Goal: Task Accomplishment & Management: Manage account settings

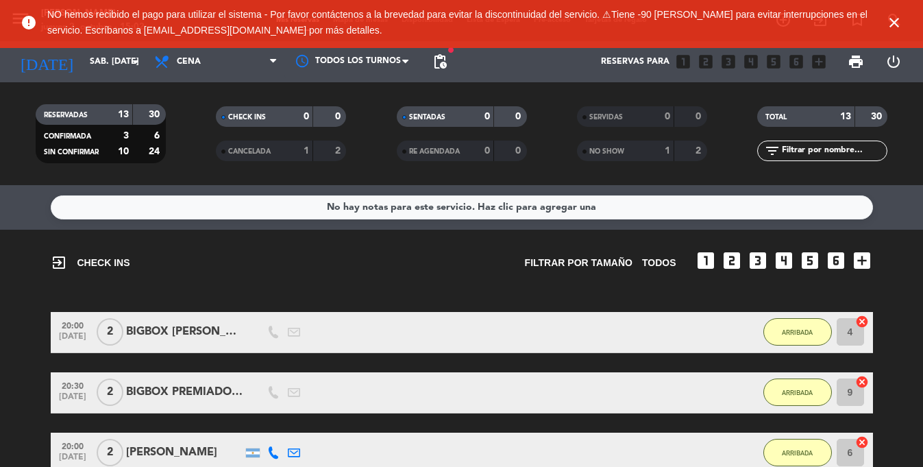
scroll to position [586, 0]
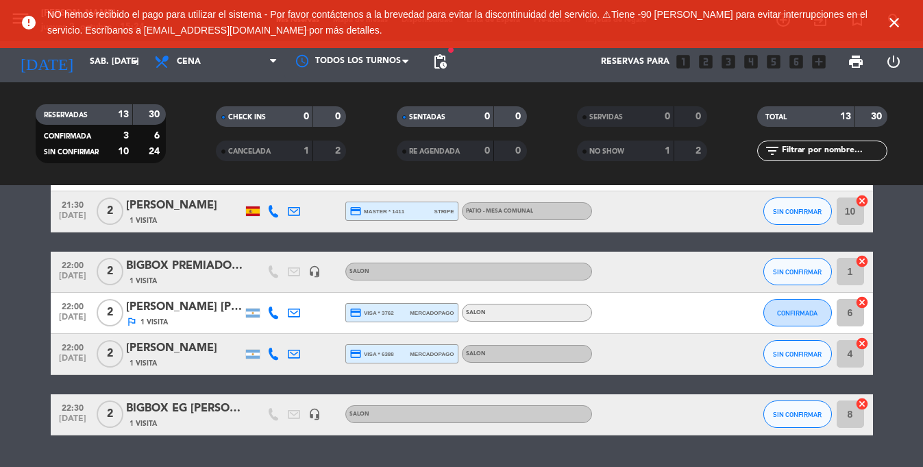
click at [891, 23] on icon "close" at bounding box center [894, 22] width 16 height 16
click at [898, 21] on icon "close" at bounding box center [894, 22] width 16 height 16
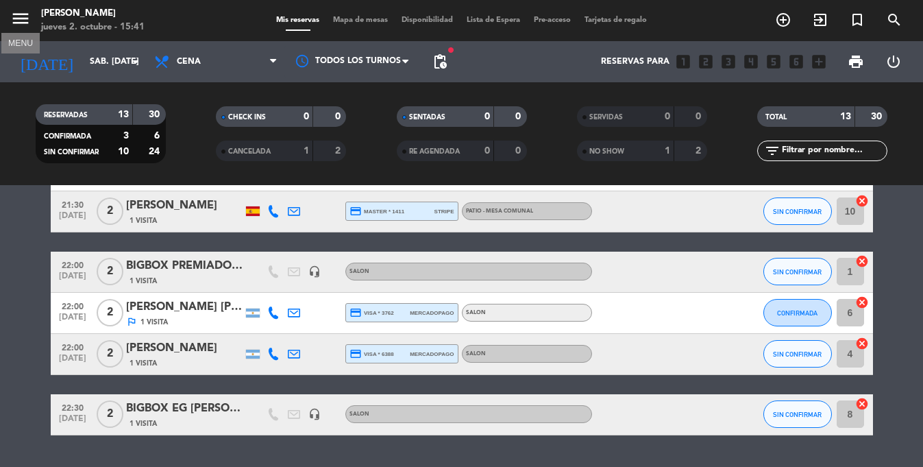
click at [23, 22] on icon "menu" at bounding box center [20, 18] width 21 height 21
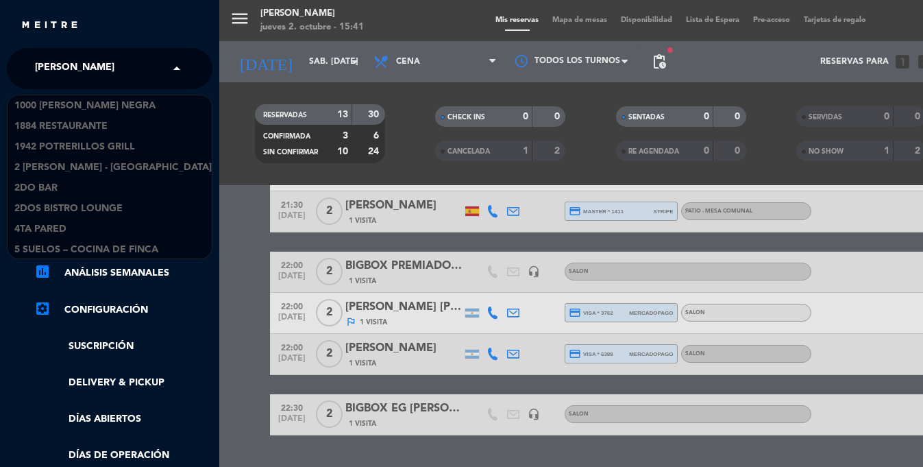
click at [106, 77] on input "text" at bounding box center [110, 69] width 167 height 30
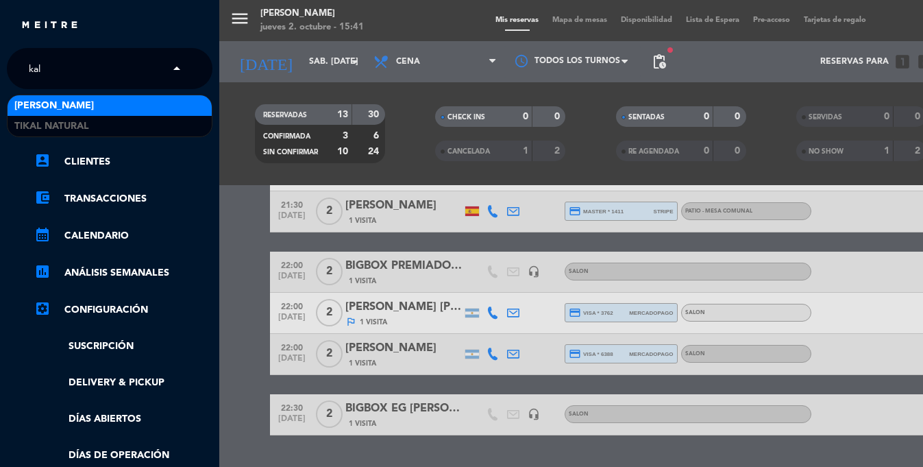
scroll to position [0, 0]
type input "kalma"
click at [92, 106] on div "[PERSON_NAME]" at bounding box center [110, 105] width 204 height 21
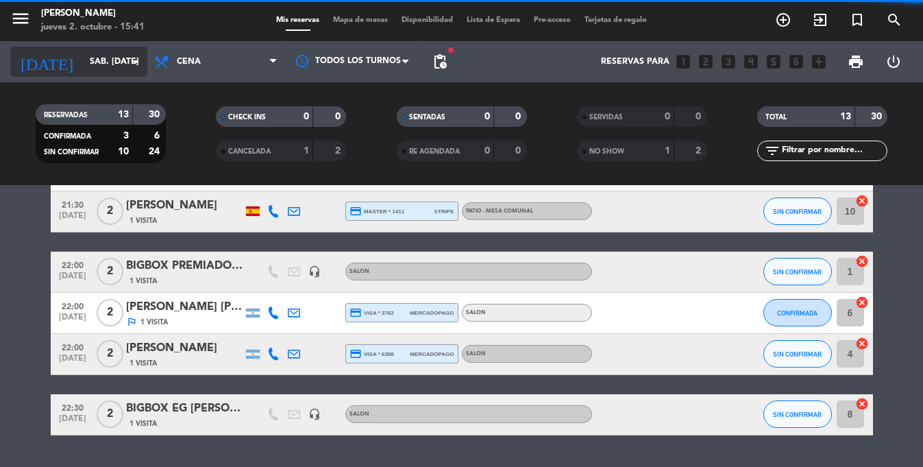
click at [83, 72] on input "sáb. [DATE]" at bounding box center [141, 61] width 116 height 23
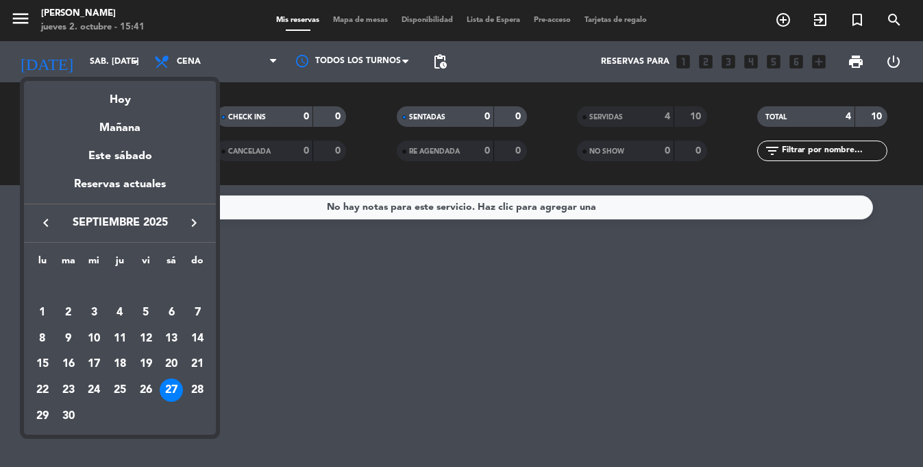
drag, startPoint x: 206, startPoint y: 211, endPoint x: 195, endPoint y: 218, distance: 13.5
click at [206, 211] on div "keyboard_arrow_left septiembre 2025 keyboard_arrow_right" at bounding box center [120, 223] width 192 height 38
click at [195, 218] on icon "keyboard_arrow_right" at bounding box center [194, 222] width 16 height 16
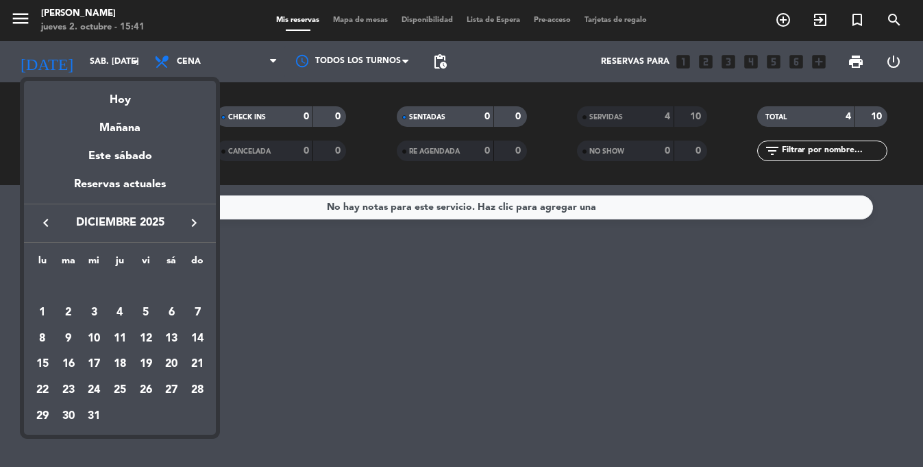
drag, startPoint x: 195, startPoint y: 218, endPoint x: 185, endPoint y: 212, distance: 11.4
click at [195, 218] on icon "keyboard_arrow_right" at bounding box center [194, 222] width 16 height 16
click at [193, 223] on icon "keyboard_arrow_right" at bounding box center [194, 222] width 16 height 16
drag, startPoint x: 108, startPoint y: 312, endPoint x: 94, endPoint y: 312, distance: 13.7
click at [95, 312] on tr "2 3 4 5 6 7 8" at bounding box center [119, 312] width 181 height 26
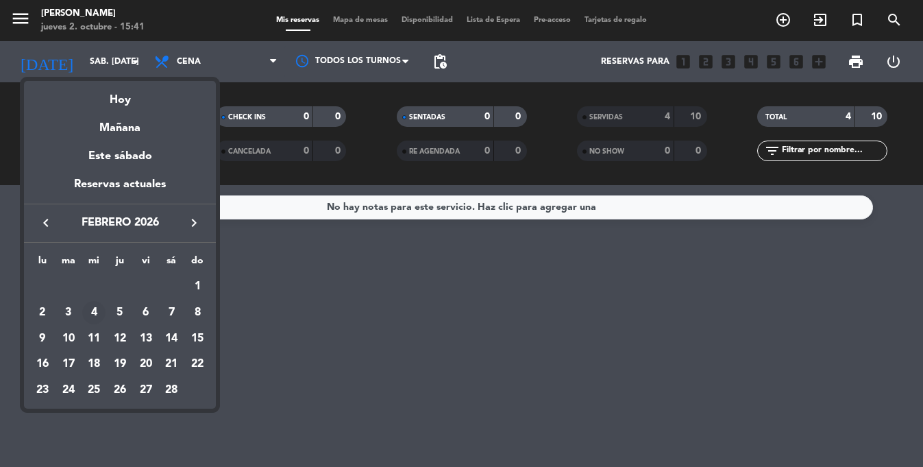
click at [94, 312] on div "4" at bounding box center [93, 312] width 23 height 23
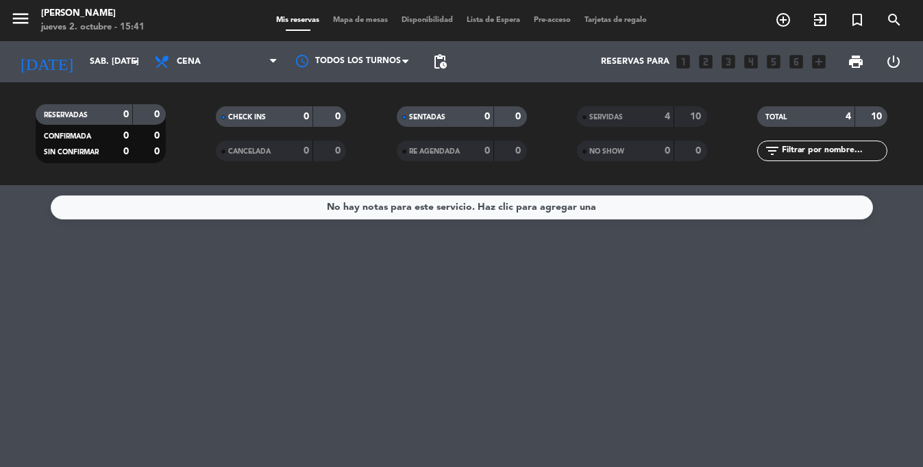
type input "mié. [DATE]"
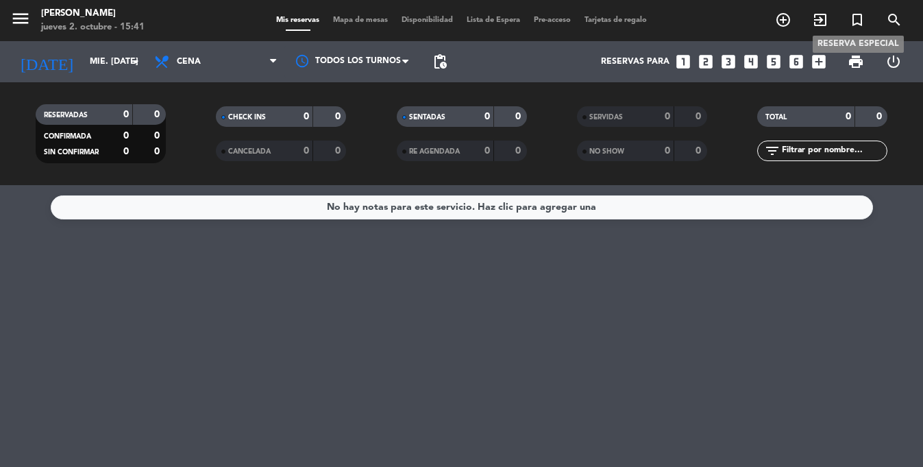
click at [868, 24] on span "turned_in_not" at bounding box center [857, 19] width 37 height 23
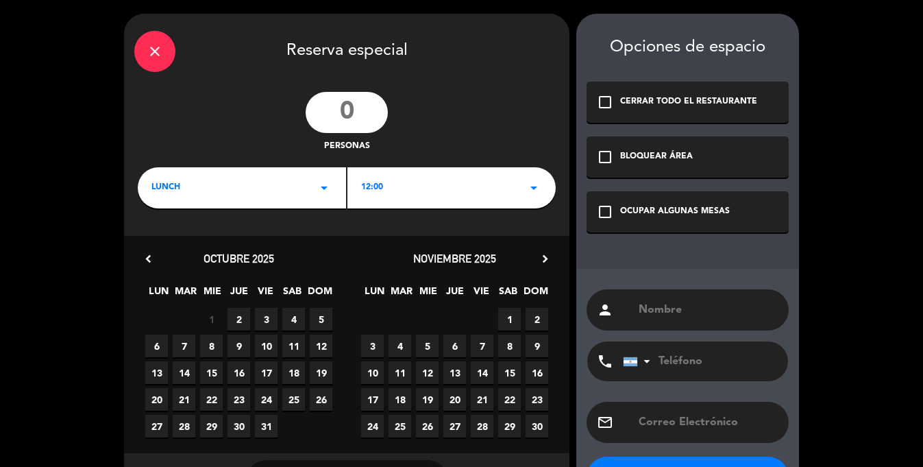
click at [341, 115] on input "number" at bounding box center [347, 112] width 82 height 41
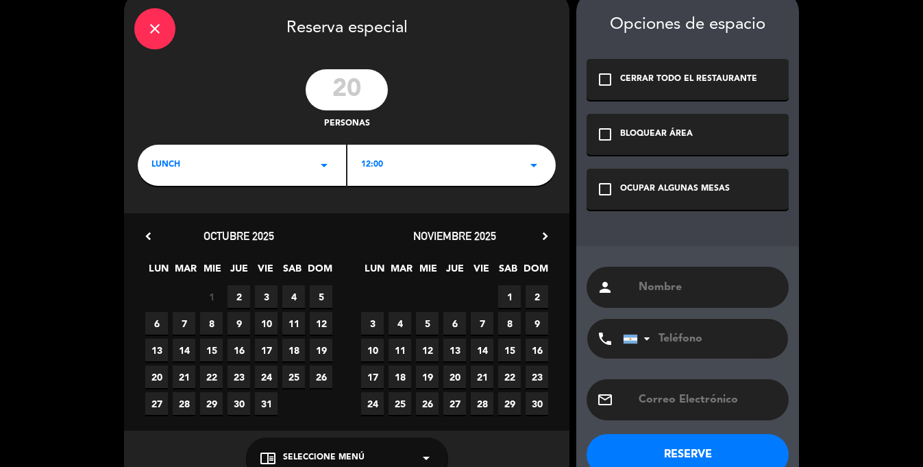
scroll to position [27, 0]
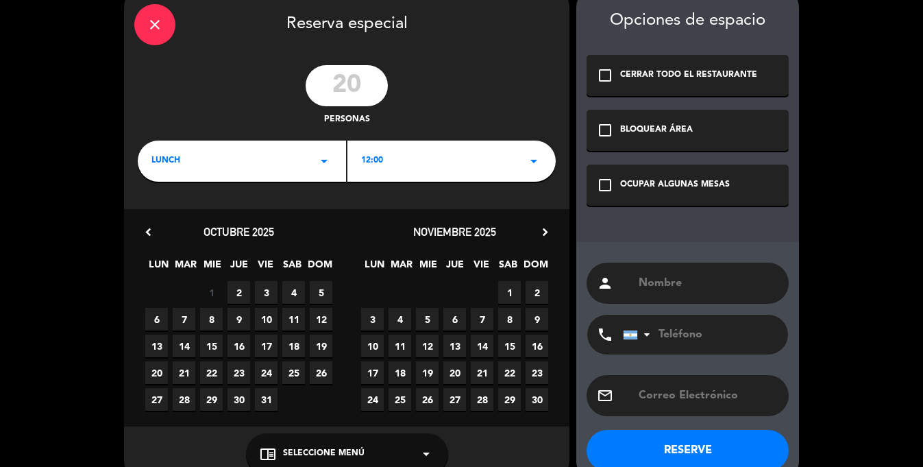
type input "20"
click at [548, 232] on icon "chevron_right" at bounding box center [545, 232] width 14 height 14
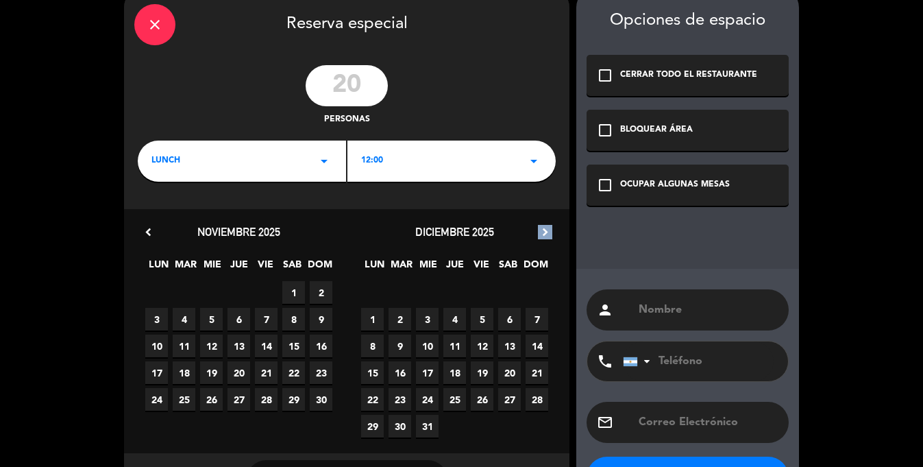
click at [548, 232] on icon "chevron_right" at bounding box center [545, 232] width 14 height 14
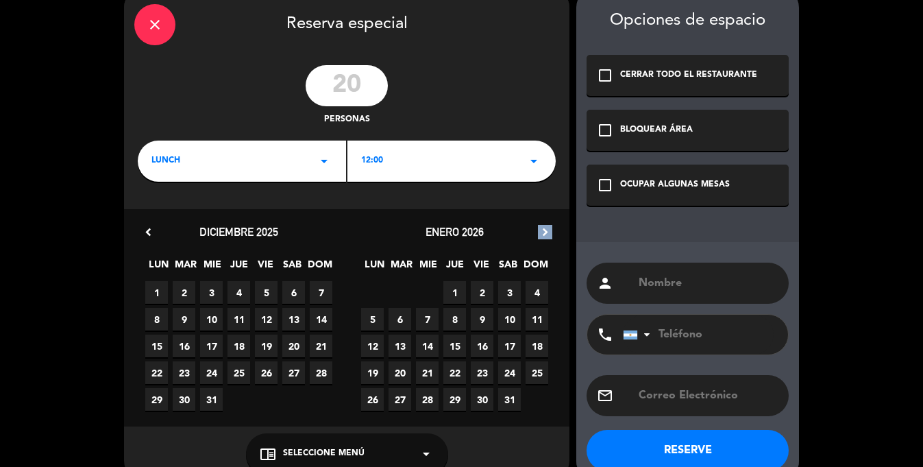
click at [548, 232] on icon "chevron_right" at bounding box center [545, 232] width 14 height 14
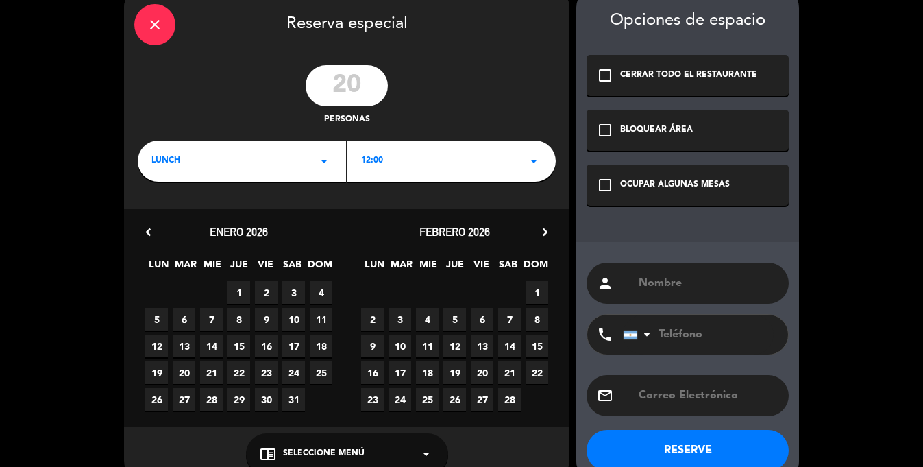
click at [427, 318] on span "4" at bounding box center [427, 319] width 23 height 23
click at [639, 186] on div "OCUPAR ALGUNAS MESAS" at bounding box center [675, 185] width 110 height 14
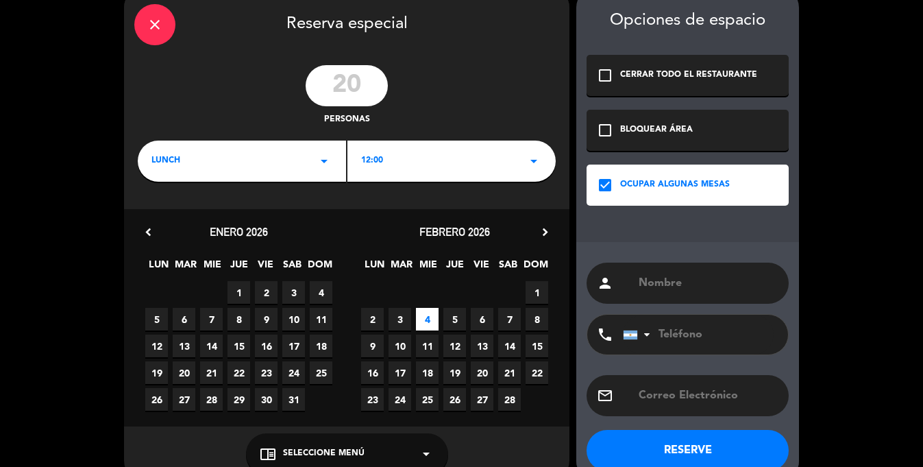
click at [666, 280] on input "text" at bounding box center [707, 282] width 141 height 19
paste input "Tolkeyen"
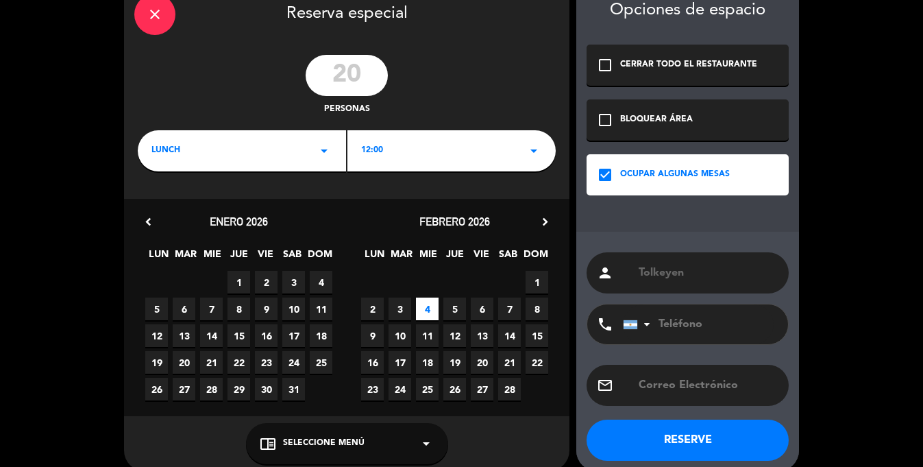
scroll to position [41, 0]
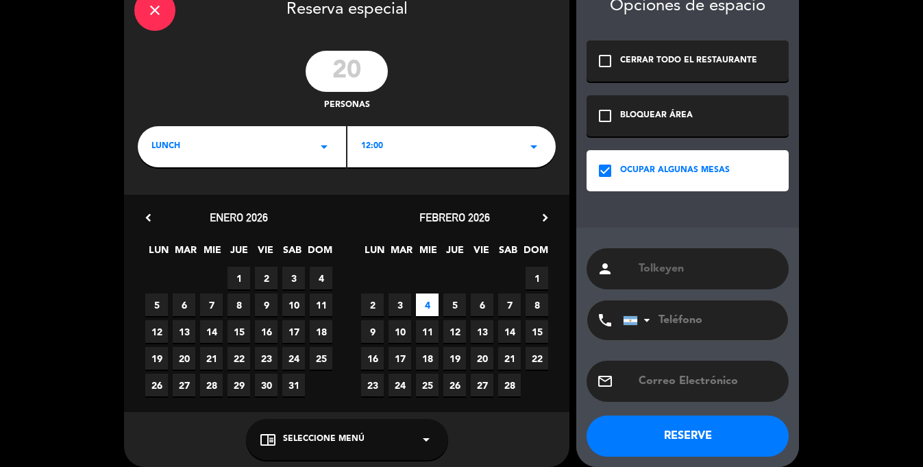
type input "Tolkeyen"
click at [693, 371] on input "text" at bounding box center [707, 380] width 141 height 19
paste input "Tolkeyen"
type input "Tolkeyen"
click at [689, 320] on input "tel" at bounding box center [698, 320] width 151 height 40
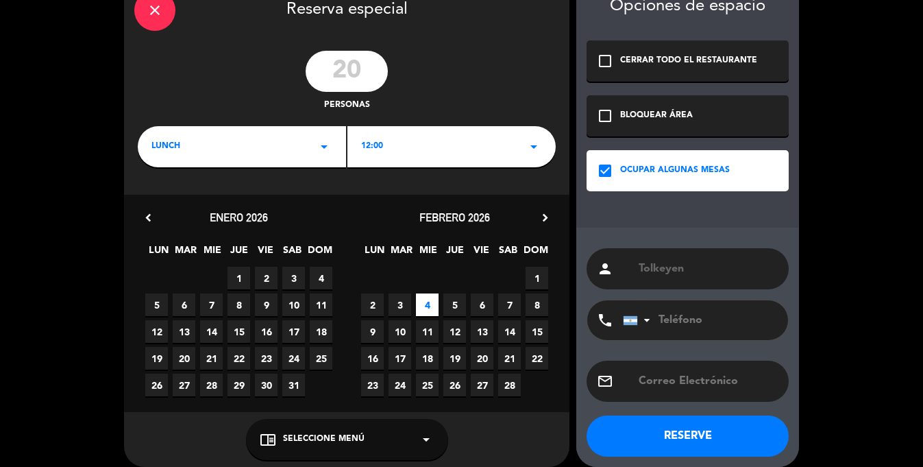
paste input "[PHONE_NUMBER]"
type input "[PHONE_NUMBER]"
click at [691, 372] on input "text" at bounding box center [707, 380] width 141 height 19
click at [356, 426] on div "chrome_reader_mode Seleccione Menú arrow_drop_down" at bounding box center [347, 439] width 202 height 41
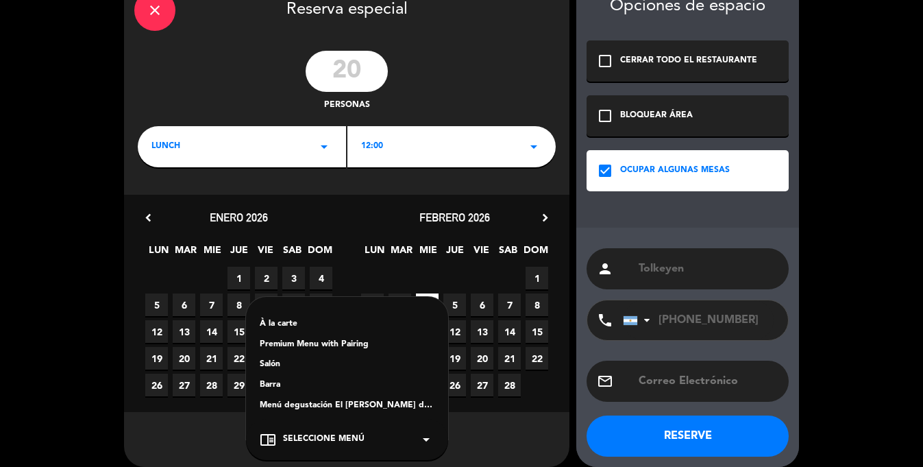
scroll to position [54, 0]
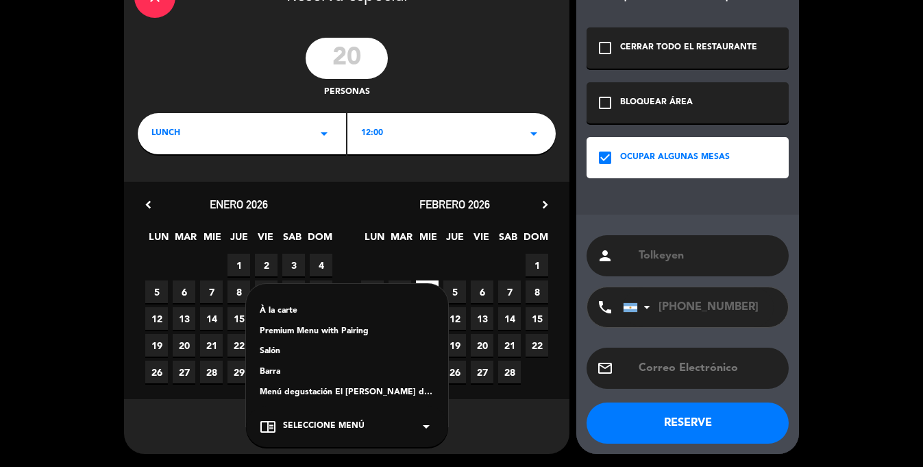
click at [492, 420] on meitre-dropdown "chrome_reader_mode Seleccione Menú arrow_drop_down À la carte Premium Menu with…" at bounding box center [346, 426] width 445 height 41
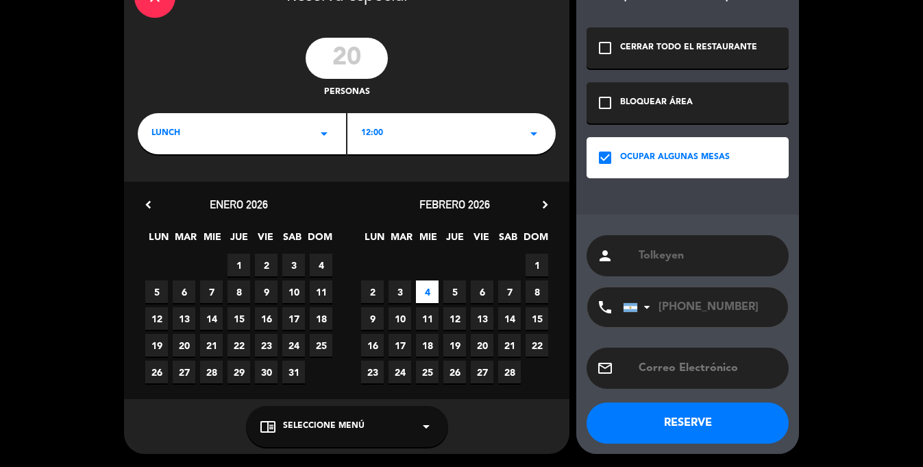
click at [679, 419] on button "RESERVE" at bounding box center [688, 422] width 202 height 41
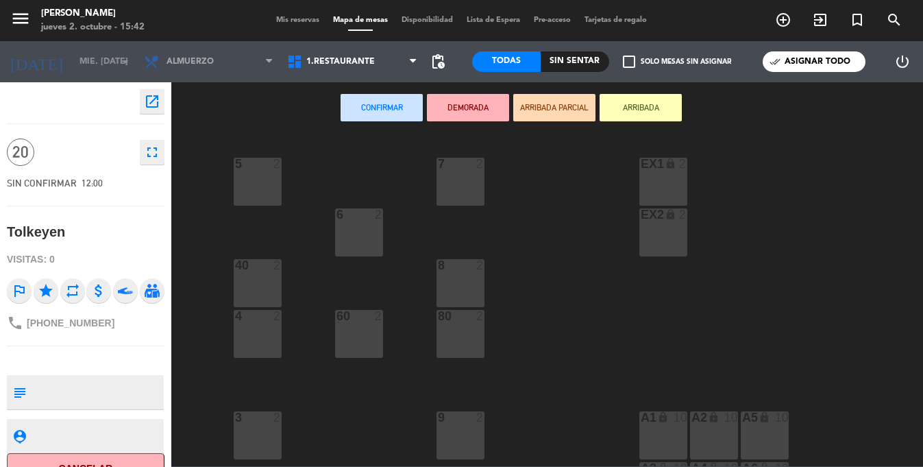
click at [257, 202] on div "5 2" at bounding box center [258, 182] width 48 height 48
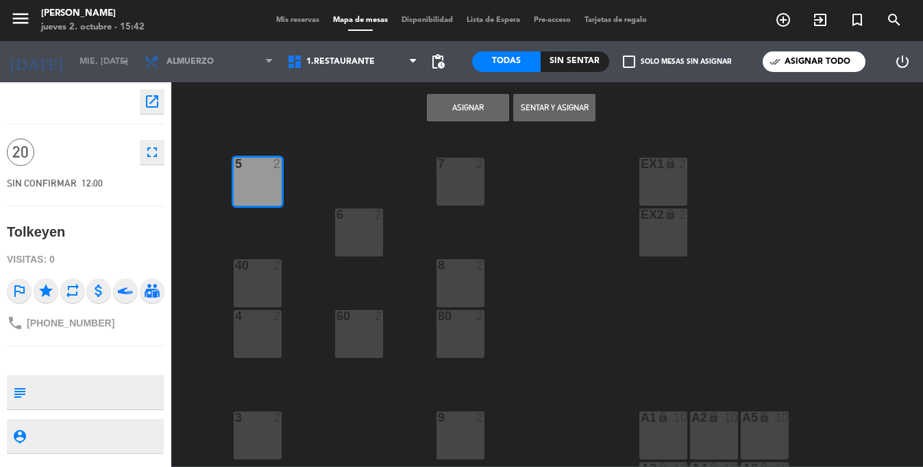
drag, startPoint x: 258, startPoint y: 275, endPoint x: 254, endPoint y: 308, distance: 33.7
click at [258, 275] on div "40 2" at bounding box center [258, 283] width 48 height 48
click at [254, 308] on div "5 2 EX1 lock 2 7 2 EX2 lock 2 6 2 8 2 40 2 80 2 4 2 60 2 9 2 3 2 A1 lock 10 A2 …" at bounding box center [551, 299] width 743 height 333
click at [360, 221] on div "6 2" at bounding box center [359, 215] width 48 height 14
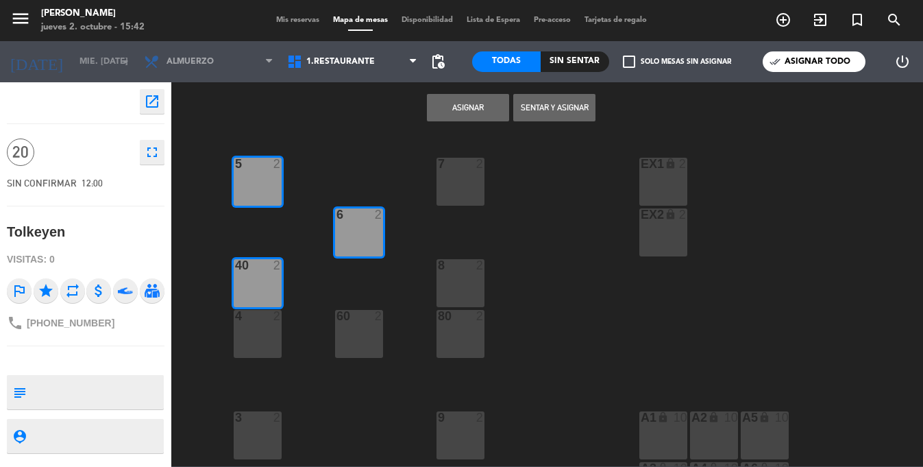
click at [350, 332] on div "60 2" at bounding box center [359, 334] width 48 height 48
click at [279, 331] on div "4 2" at bounding box center [258, 334] width 48 height 48
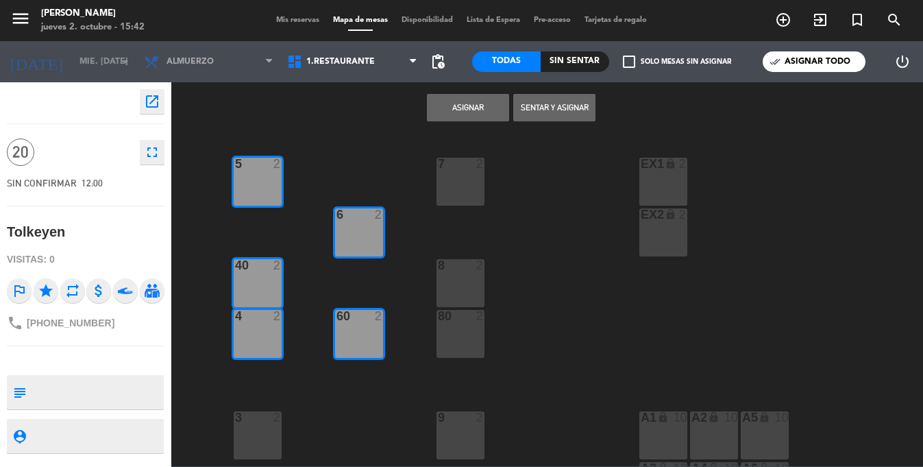
click at [460, 111] on button "Asignar" at bounding box center [468, 107] width 82 height 27
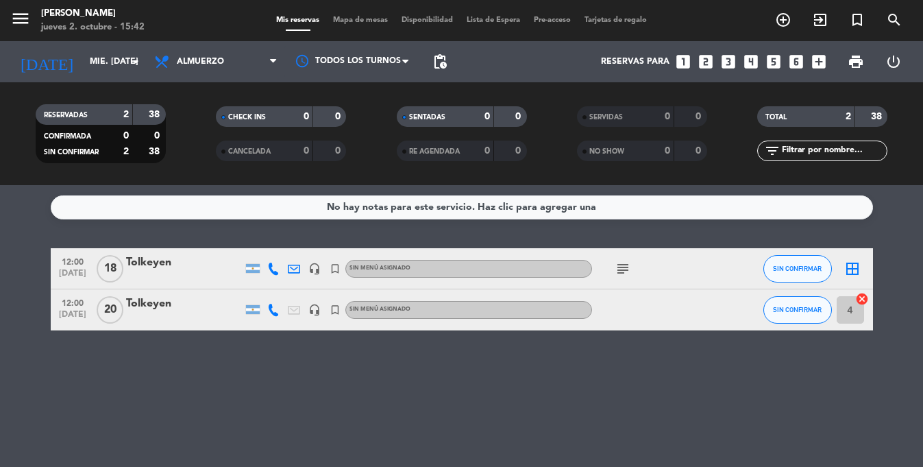
click at [290, 271] on icon at bounding box center [294, 268] width 12 height 12
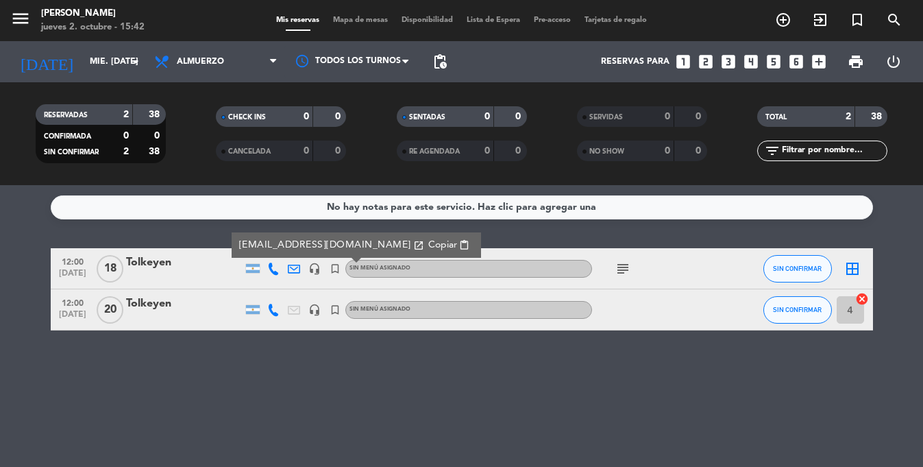
click at [205, 269] on div "Tolkeyen" at bounding box center [184, 263] width 116 height 18
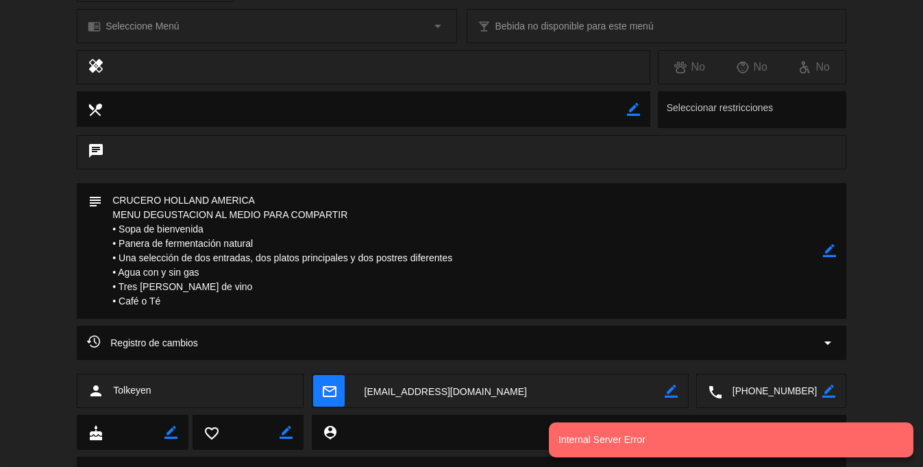
scroll to position [262, 0]
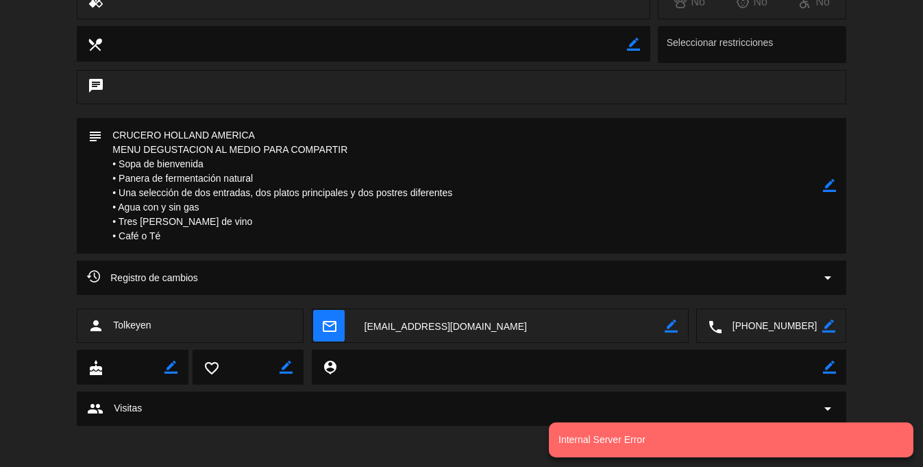
drag, startPoint x: 826, startPoint y: 185, endPoint x: 756, endPoint y: 190, distance: 69.4
click at [824, 185] on icon "border_color" at bounding box center [829, 185] width 13 height 13
click at [480, 197] on textarea "To enrich screen reader interactions, please activate Accessibility in Grammarl…" at bounding box center [462, 186] width 721 height 136
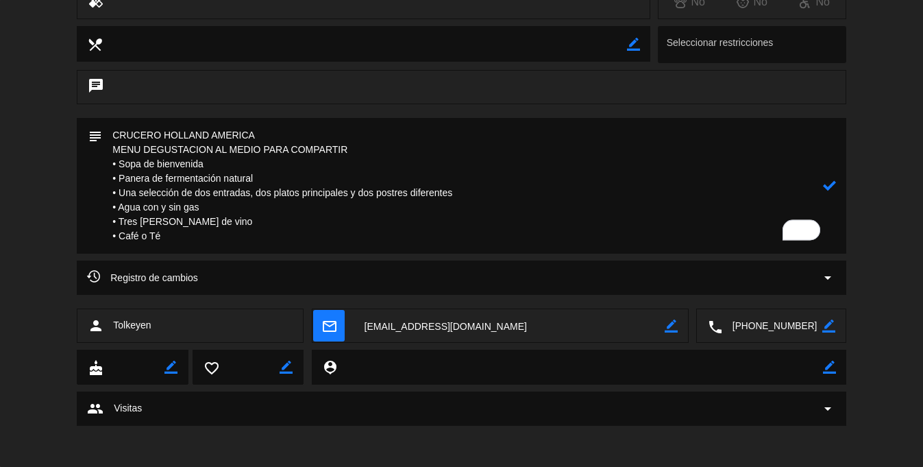
click at [628, 278] on div "Registro de cambios arrow_drop_down" at bounding box center [461, 277] width 749 height 16
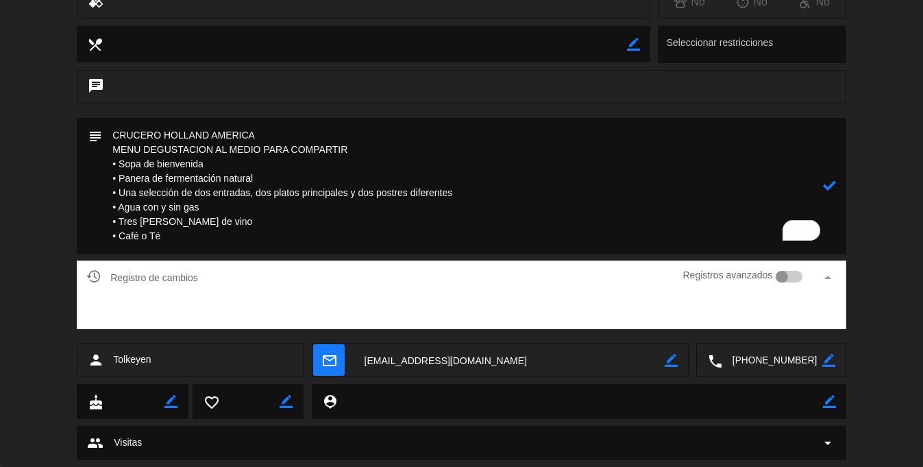
click at [777, 280] on div "Registros avanzados" at bounding box center [742, 277] width 119 height 21
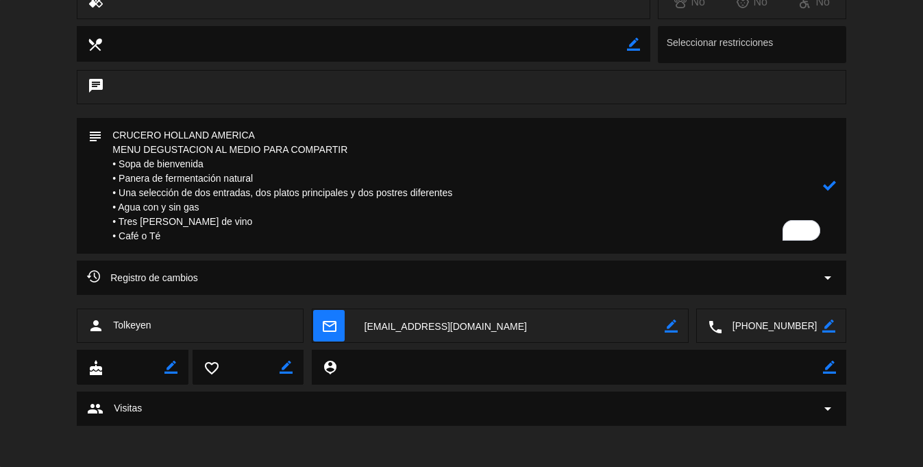
click at [759, 279] on div "Registro de cambios arrow_drop_down" at bounding box center [461, 277] width 749 height 16
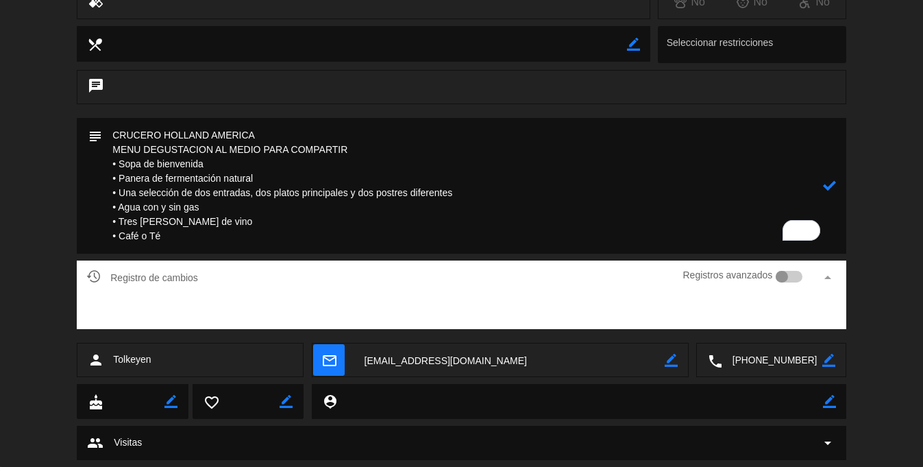
click at [784, 275] on div at bounding box center [782, 277] width 12 height 12
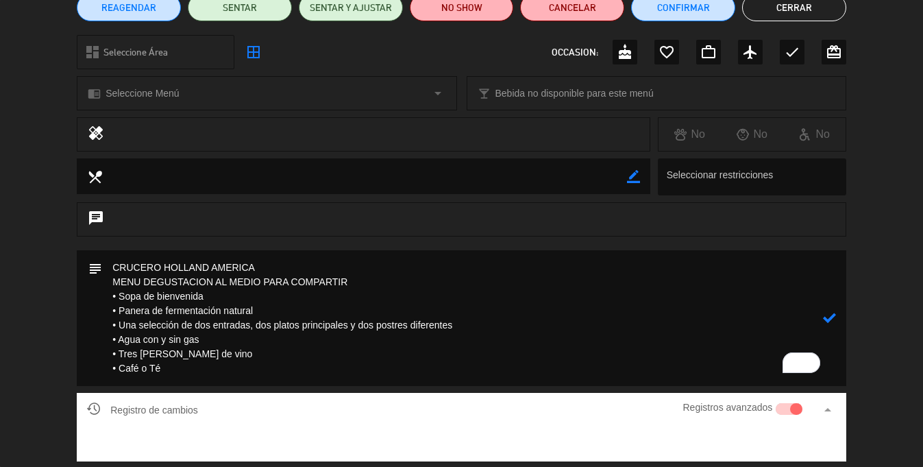
scroll to position [0, 0]
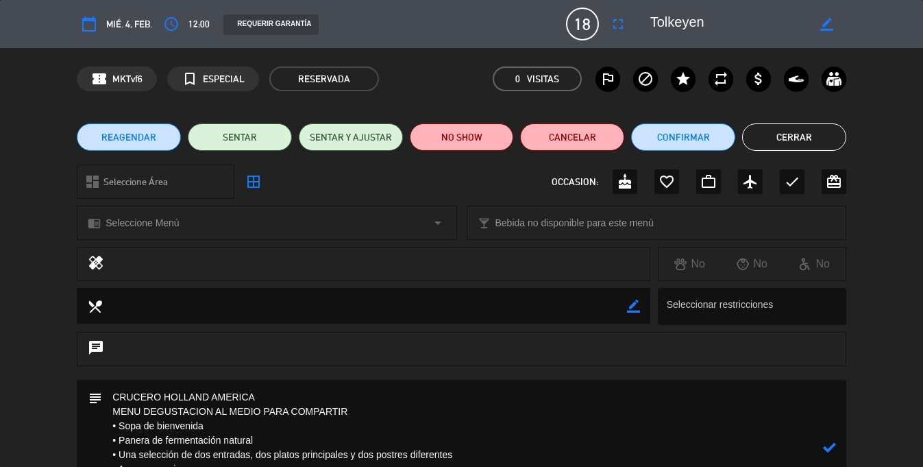
click at [765, 138] on button "Cerrar" at bounding box center [794, 136] width 104 height 27
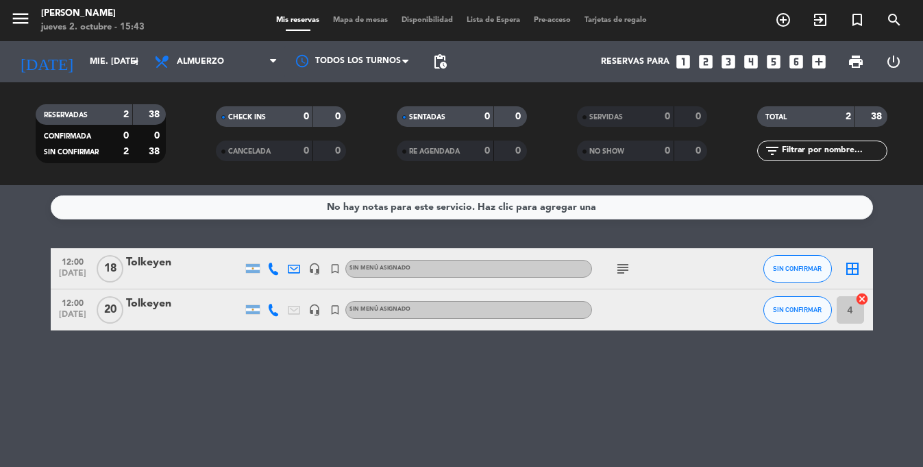
click at [197, 307] on div "Tolkeyen" at bounding box center [184, 304] width 116 height 18
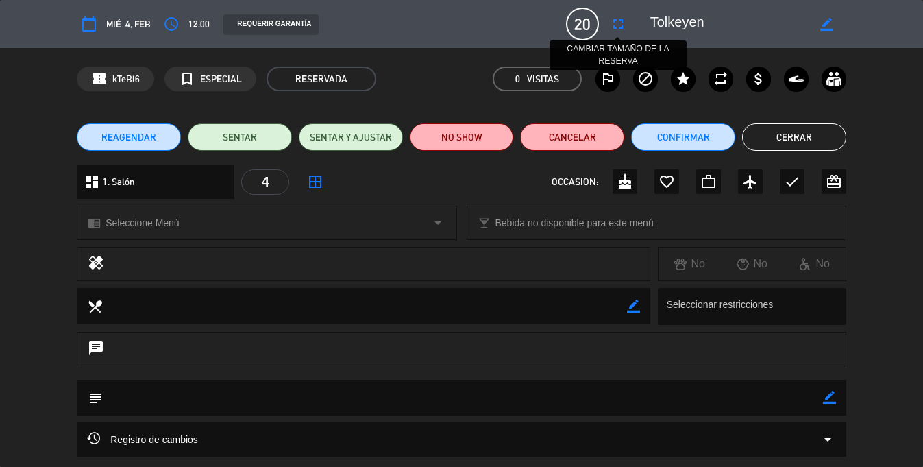
click at [615, 25] on icon "fullscreen" at bounding box center [618, 24] width 16 height 16
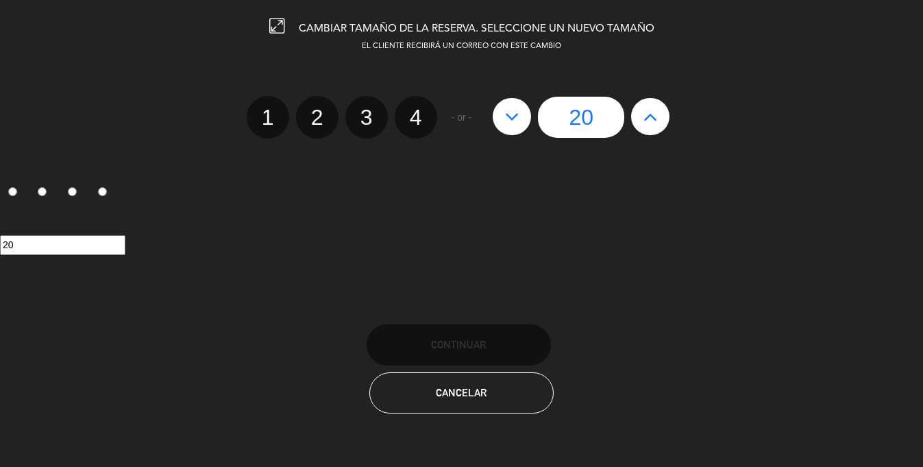
click at [504, 116] on button at bounding box center [512, 116] width 38 height 37
type input "19"
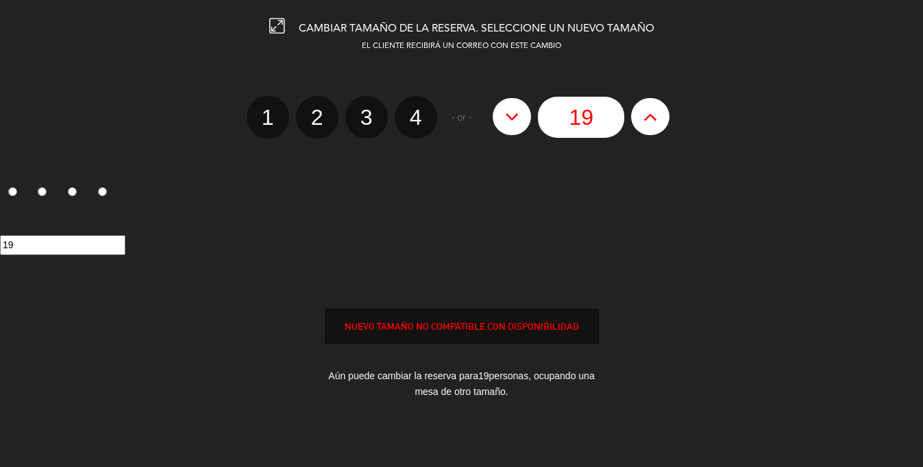
click at [504, 116] on button at bounding box center [512, 116] width 38 height 37
type input "18"
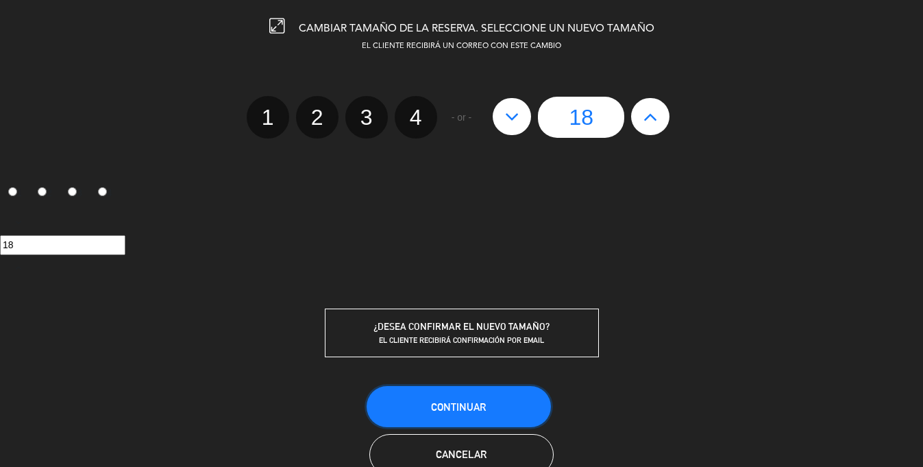
click at [523, 393] on button "Continuar" at bounding box center [459, 406] width 184 height 41
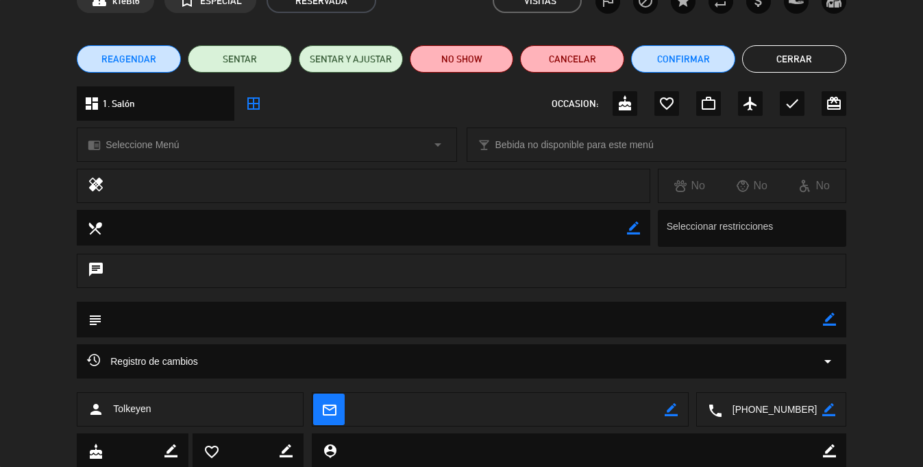
scroll to position [121, 0]
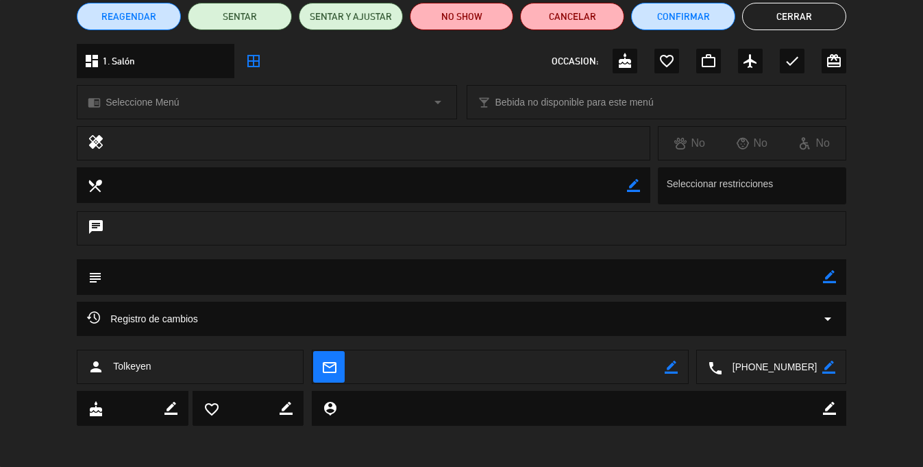
click at [828, 282] on icon "border_color" at bounding box center [829, 276] width 13 height 13
click at [692, 288] on textarea "To enrich screen reader interactions, please activate Accessibility in Grammarl…" at bounding box center [462, 276] width 721 height 35
paste textarea "CRUCERO HOLLAND AMERICA MENU DEGUSTACION AL MEDIO PARA COMPARTIR • Sopa de bien…"
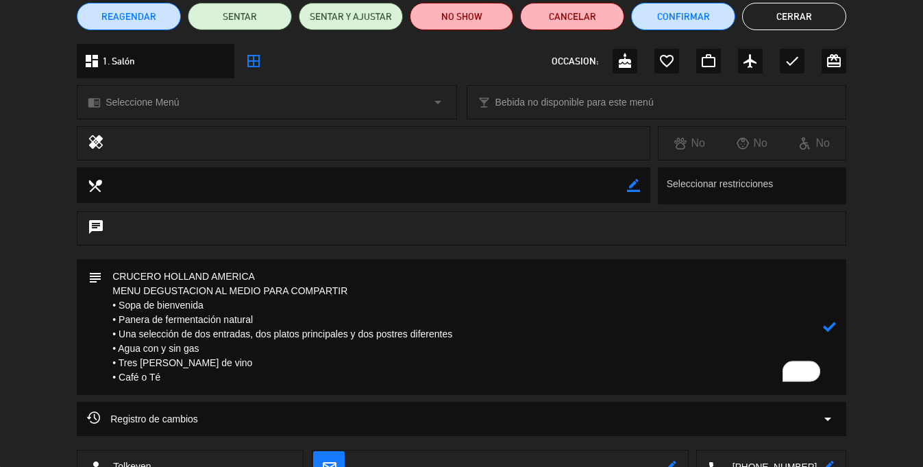
type textarea "CRUCERO HOLLAND AMERICA MENU DEGUSTACION AL MEDIO PARA COMPARTIR • Sopa de bien…"
click at [832, 326] on icon at bounding box center [829, 326] width 13 height 13
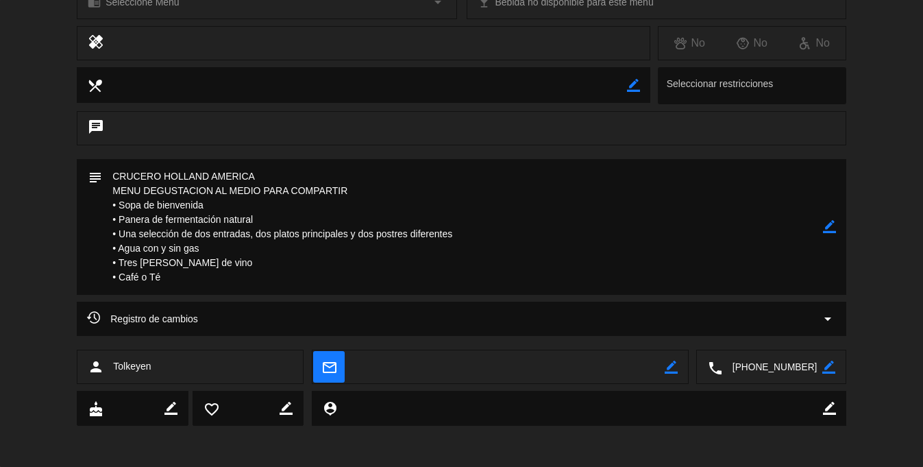
drag, startPoint x: 669, startPoint y: 370, endPoint x: 576, endPoint y: 368, distance: 93.9
click at [669, 369] on icon "border_color" at bounding box center [671, 366] width 13 height 13
click at [576, 368] on textarea at bounding box center [509, 367] width 310 height 34
paste textarea "[EMAIL_ADDRESS][DOMAIN_NAME]"
type textarea "[EMAIL_ADDRESS][DOMAIN_NAME]"
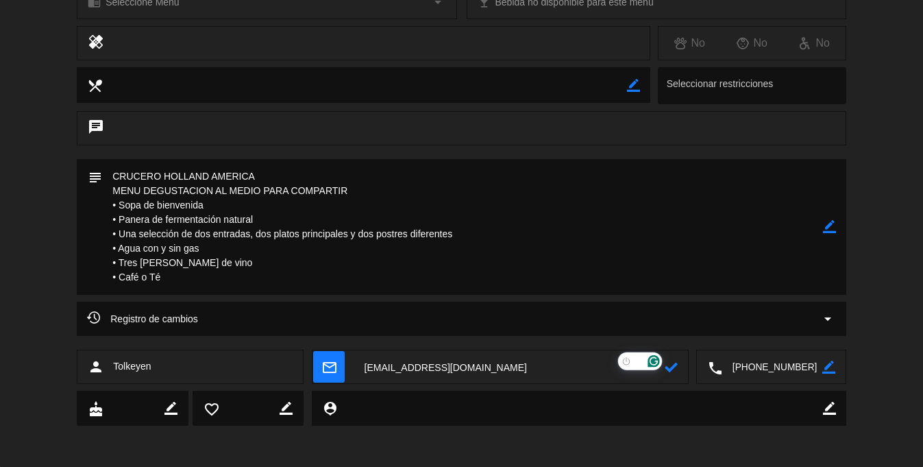
click at [668, 368] on icon at bounding box center [671, 366] width 13 height 13
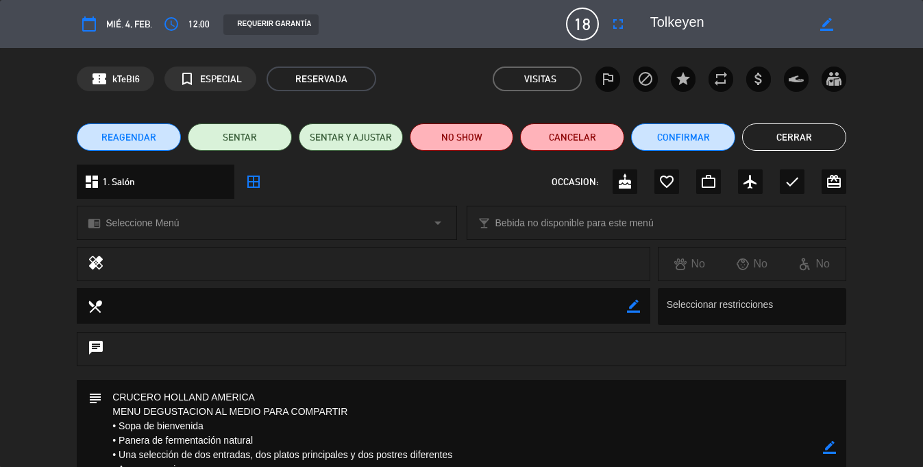
click at [766, 136] on button "Cerrar" at bounding box center [794, 136] width 104 height 27
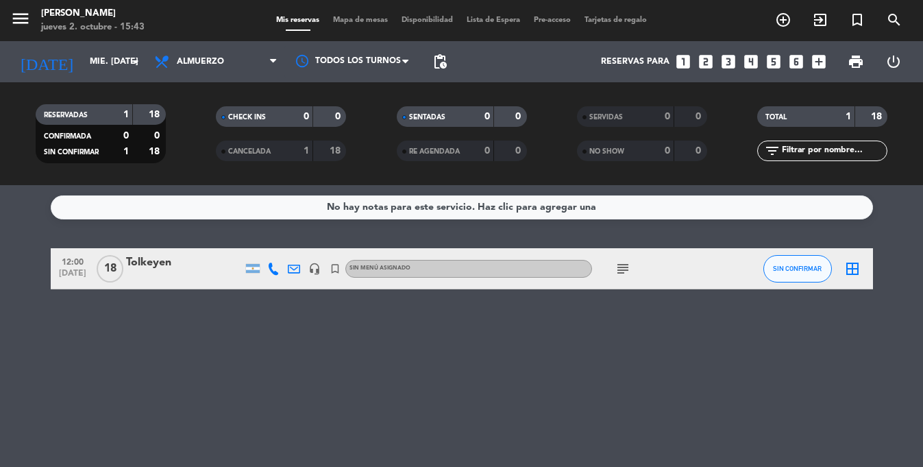
drag, startPoint x: 154, startPoint y: 256, endPoint x: 204, endPoint y: 274, distance: 52.5
click at [161, 296] on div "No hay notas para este servicio. Haz clic para agregar una 12:00 [DATE] Tolkeye…" at bounding box center [461, 326] width 923 height 282
click at [162, 264] on div "Tolkeyen" at bounding box center [184, 263] width 116 height 18
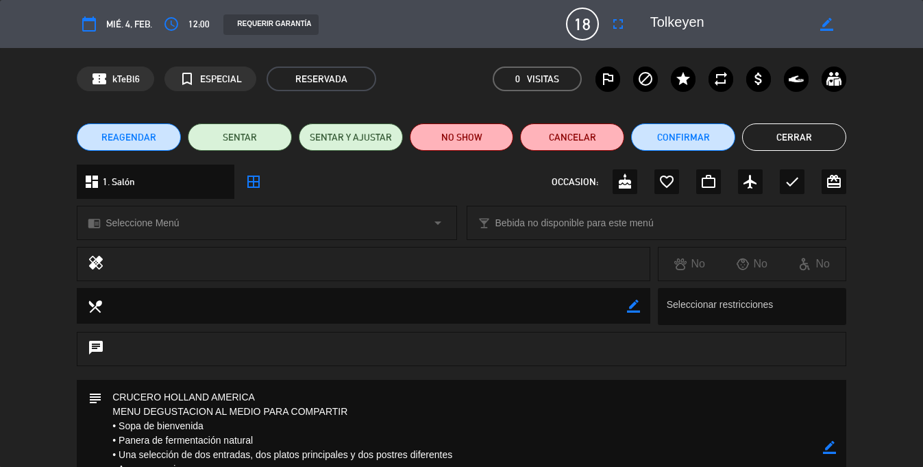
click at [828, 138] on button "Cerrar" at bounding box center [794, 136] width 104 height 27
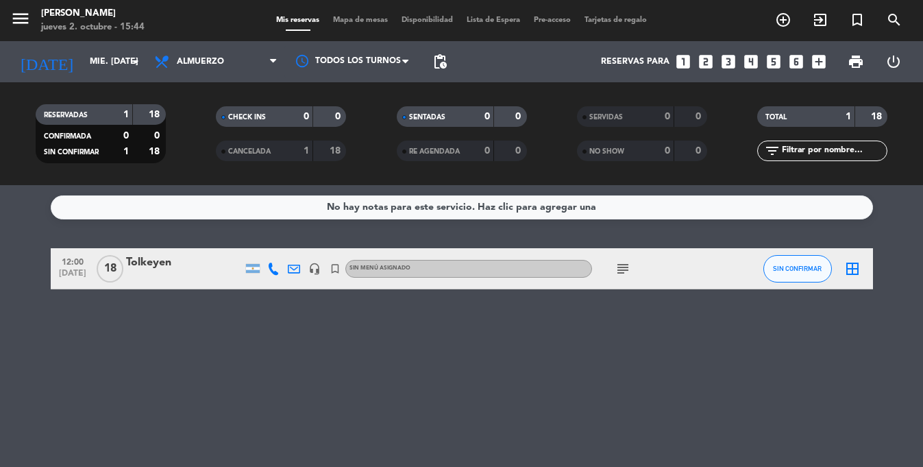
click at [295, 265] on icon at bounding box center [294, 268] width 12 height 12
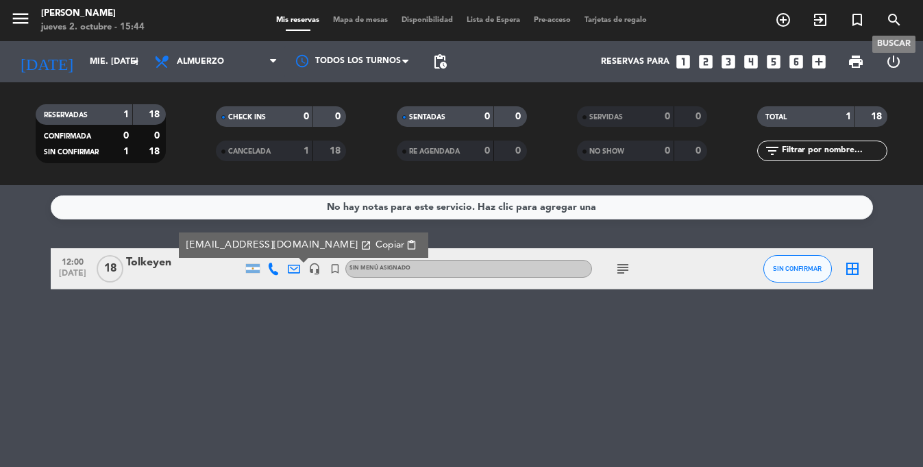
click at [886, 18] on icon "search" at bounding box center [894, 20] width 16 height 16
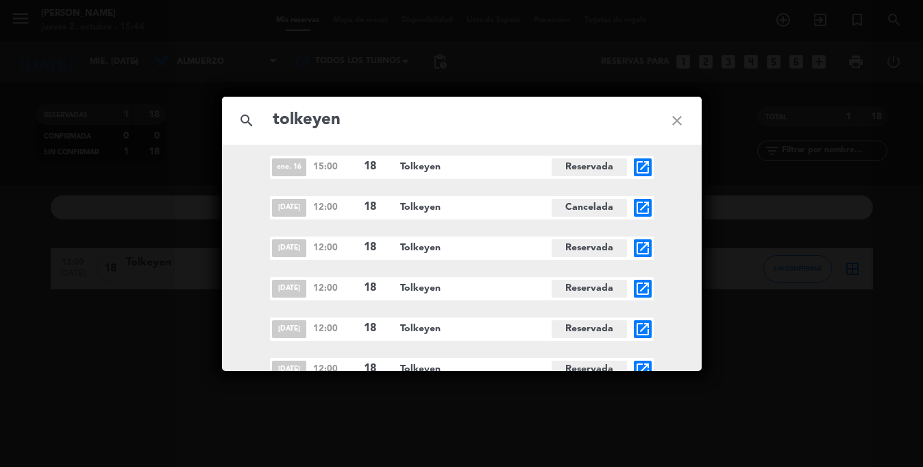
scroll to position [158, 0]
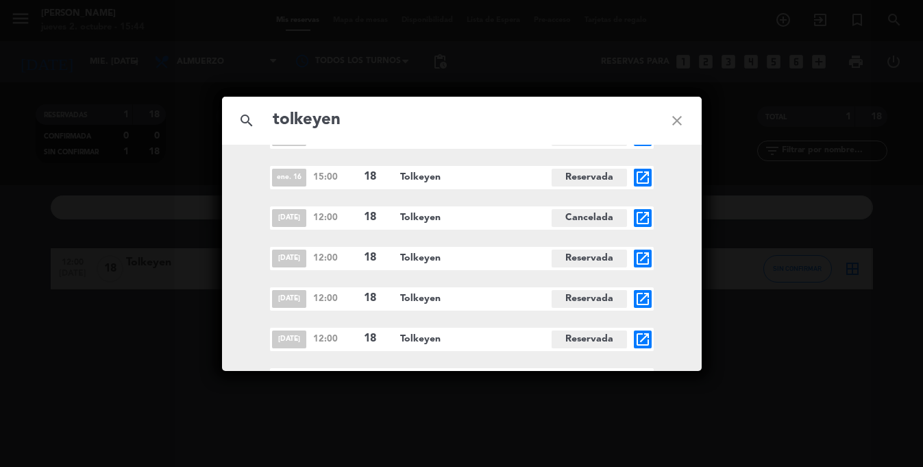
type input "tolkeyen"
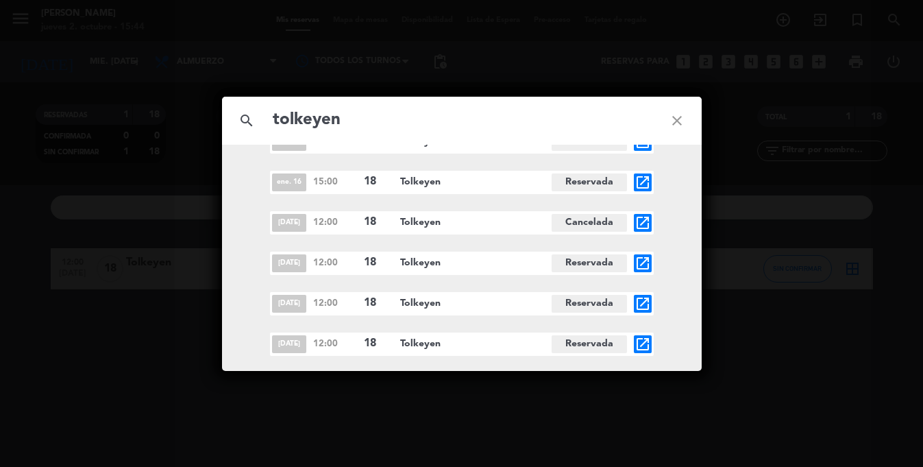
click at [639, 299] on icon "open_in_new" at bounding box center [642, 303] width 16 height 16
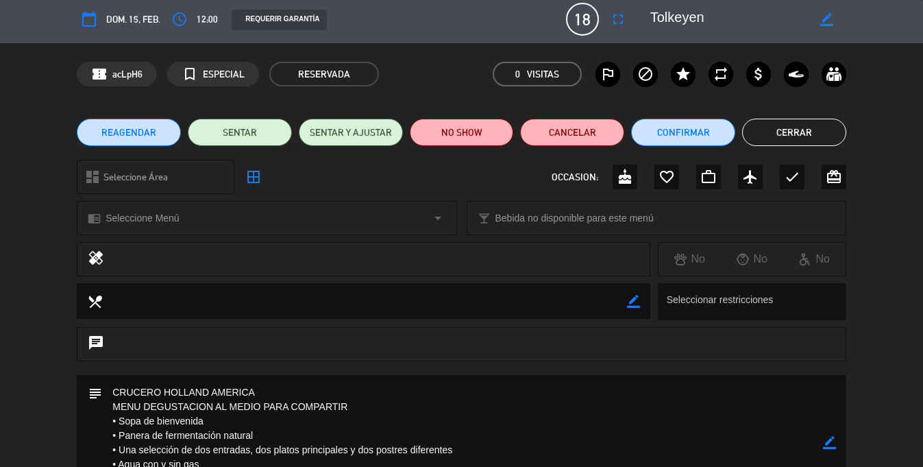
scroll to position [4, 0]
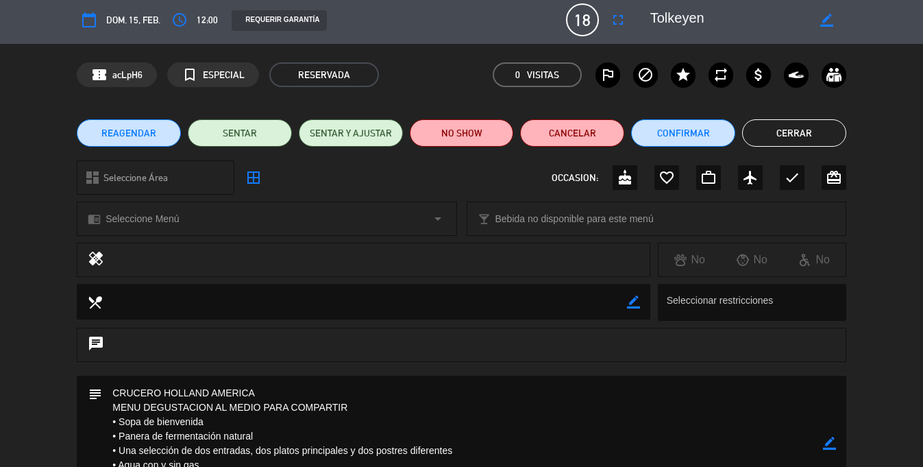
click at [783, 140] on button "Cerrar" at bounding box center [794, 132] width 104 height 27
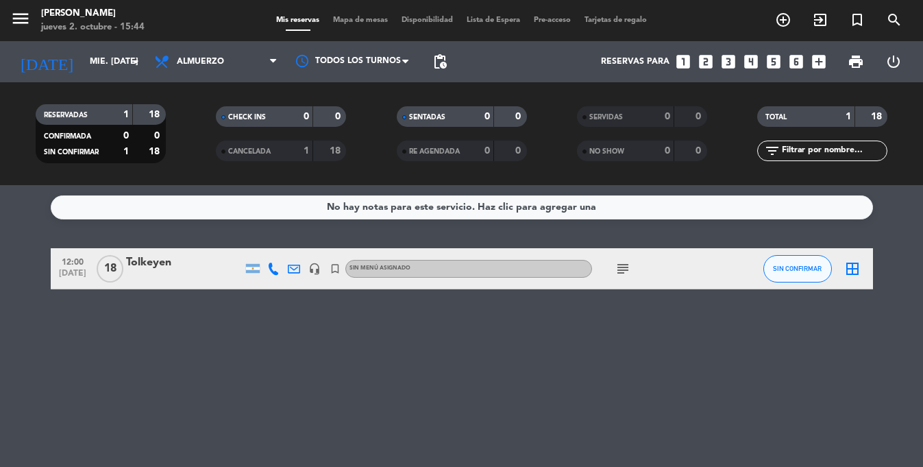
click at [269, 271] on icon at bounding box center [273, 268] width 12 height 12
click at [302, 246] on span at bounding box center [304, 246] width 11 height 11
click at [248, 246] on span "Copiar" at bounding box center [260, 245] width 29 height 14
click at [293, 272] on icon at bounding box center [294, 268] width 12 height 12
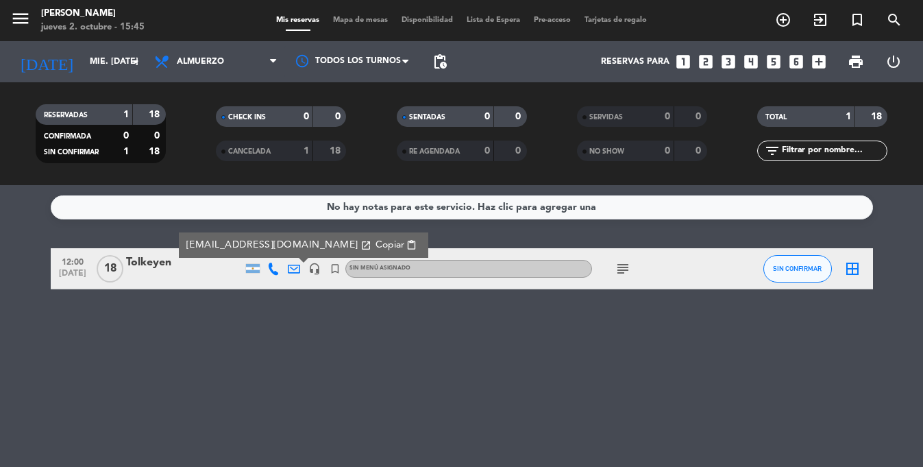
click at [382, 244] on span "Copiar" at bounding box center [389, 245] width 29 height 14
click at [856, 23] on icon "turned_in_not" at bounding box center [857, 20] width 16 height 16
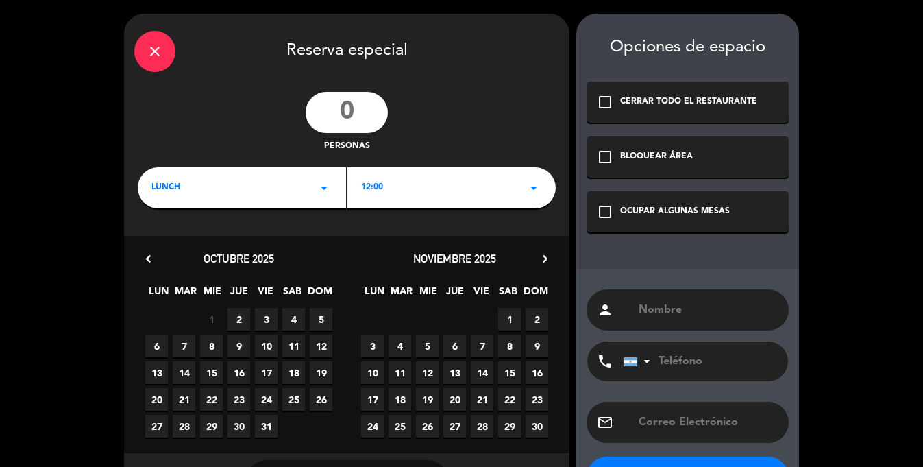
click at [339, 112] on input "number" at bounding box center [347, 112] width 82 height 41
type input "18"
click at [546, 256] on icon "chevron_right" at bounding box center [545, 258] width 14 height 14
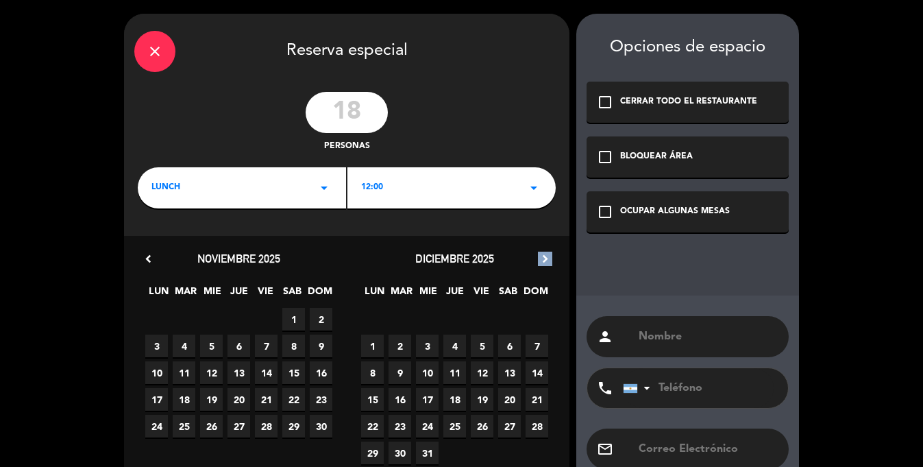
click at [546, 256] on icon "chevron_right" at bounding box center [545, 258] width 14 height 14
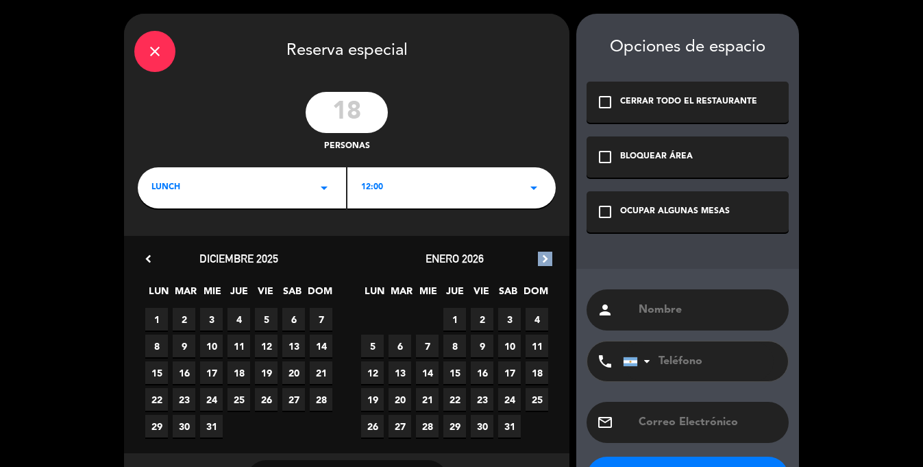
click at [546, 256] on icon "chevron_right" at bounding box center [545, 258] width 14 height 14
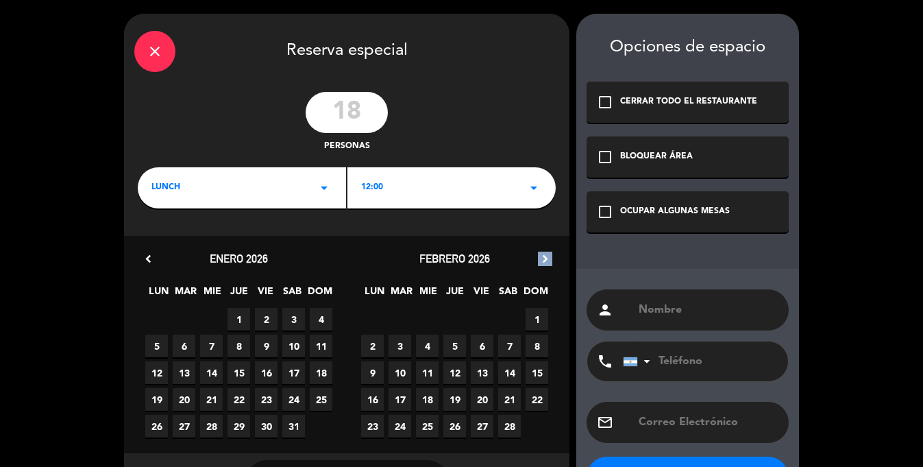
click at [544, 256] on icon "chevron_right" at bounding box center [545, 258] width 14 height 14
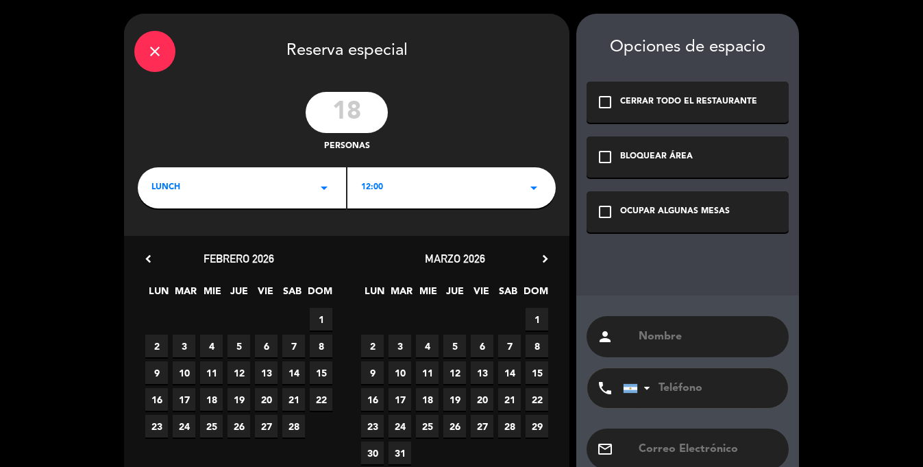
click at [530, 312] on span "1" at bounding box center [537, 319] width 23 height 23
click at [637, 199] on div "check_box_outline_blank OCUPAR ALGUNAS MESAS" at bounding box center [688, 211] width 202 height 41
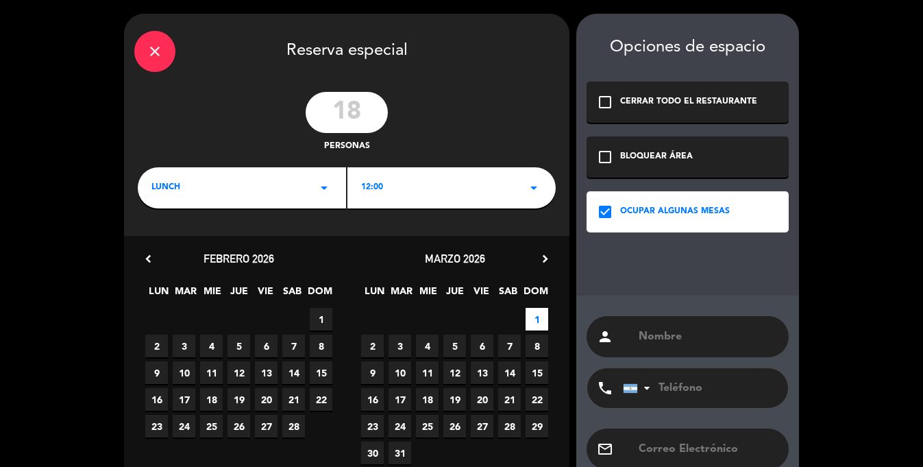
click at [649, 330] on input "text" at bounding box center [707, 336] width 141 height 19
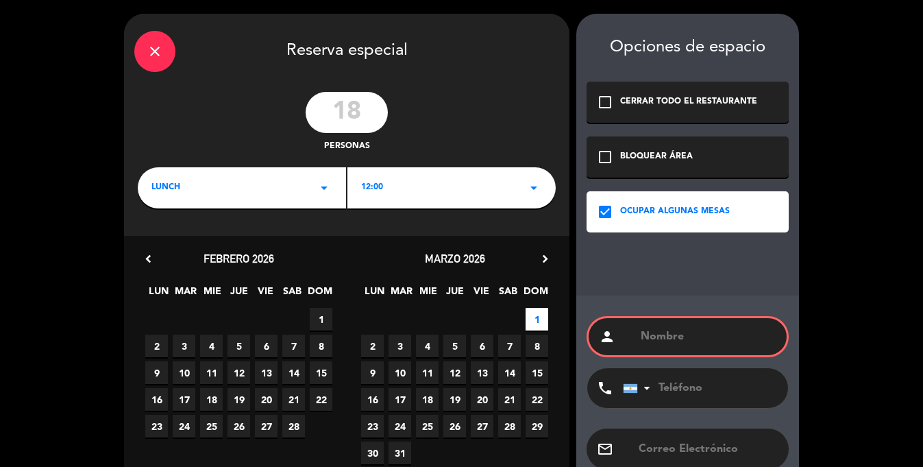
click at [652, 328] on input "text" at bounding box center [707, 336] width 137 height 19
paste input "Tolkeyen"
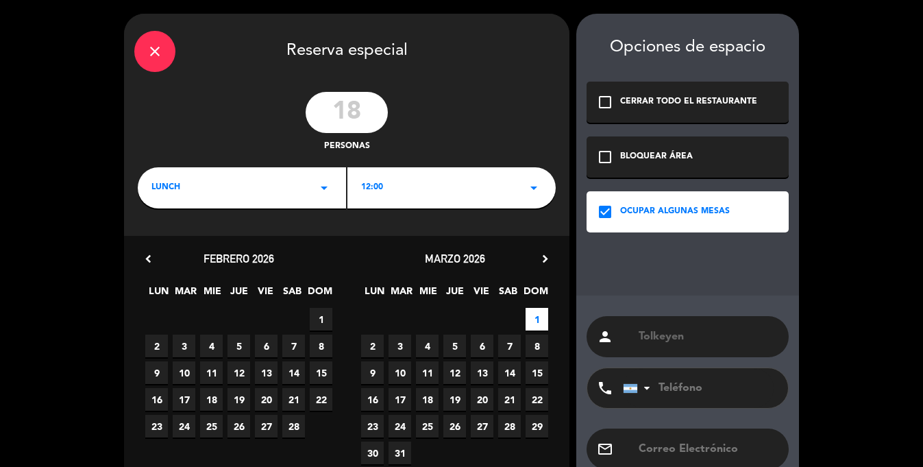
type input "Tolkeyen"
click at [719, 380] on input "tel" at bounding box center [698, 388] width 151 height 40
paste input "[PHONE_NUMBER]"
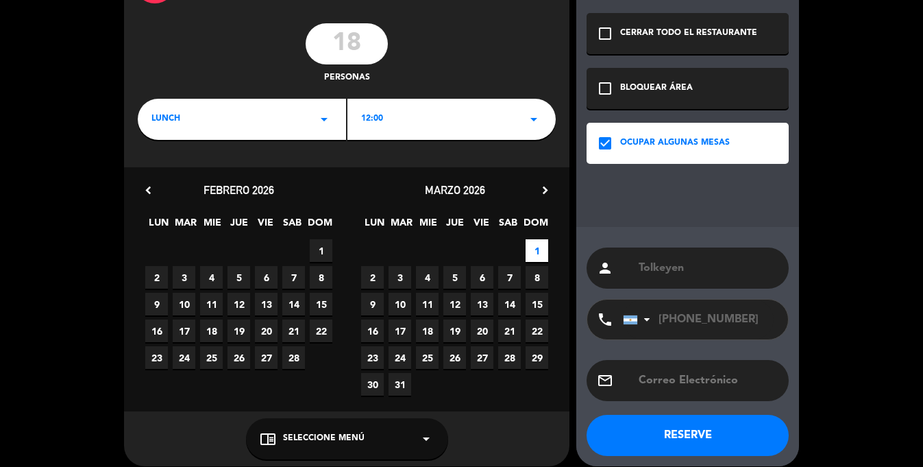
scroll to position [81, 0]
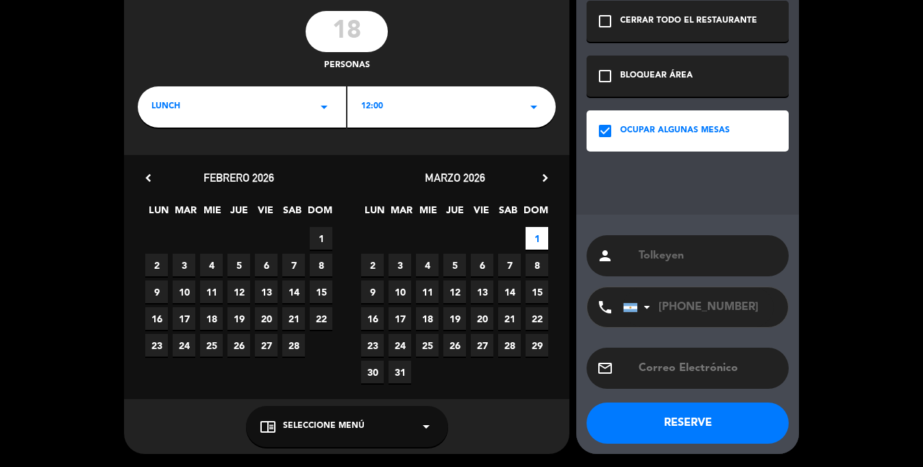
type input "[PHONE_NUMBER]"
click at [671, 421] on button "RESERVE" at bounding box center [688, 422] width 202 height 41
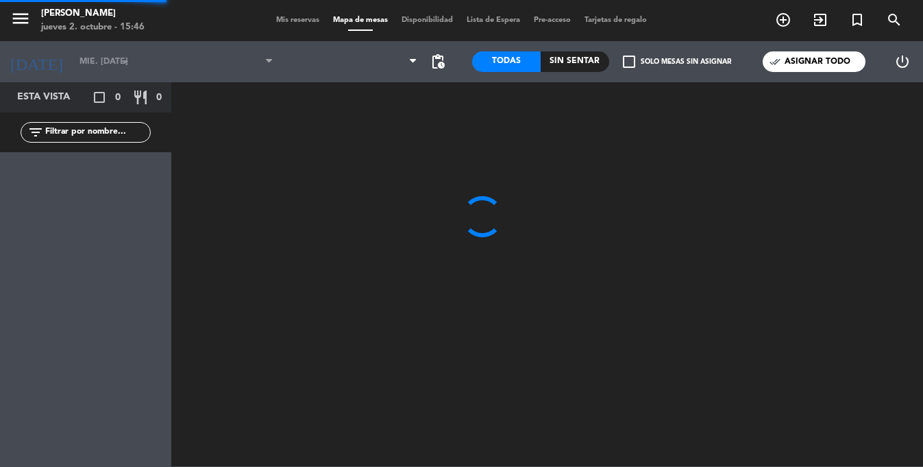
type input "dom. [DATE]"
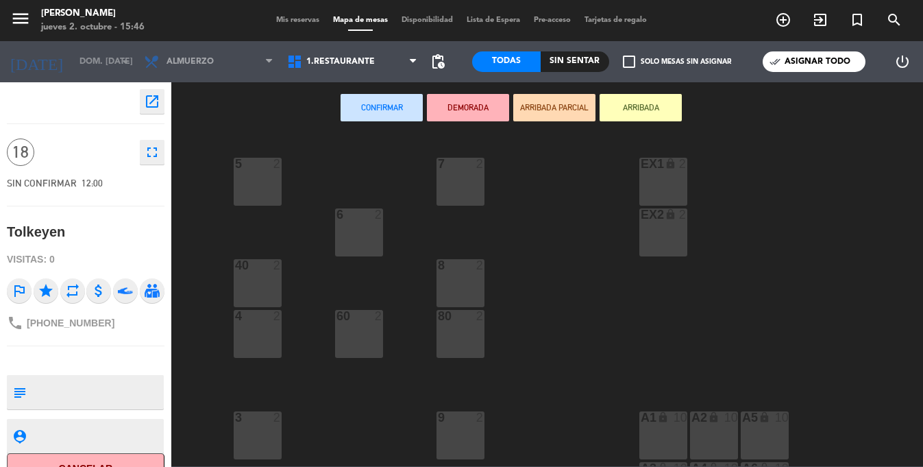
drag, startPoint x: 280, startPoint y: 187, endPoint x: 268, endPoint y: 222, distance: 37.1
click at [276, 195] on div "5 2" at bounding box center [258, 182] width 48 height 48
click at [253, 290] on div "40 2" at bounding box center [258, 283] width 48 height 48
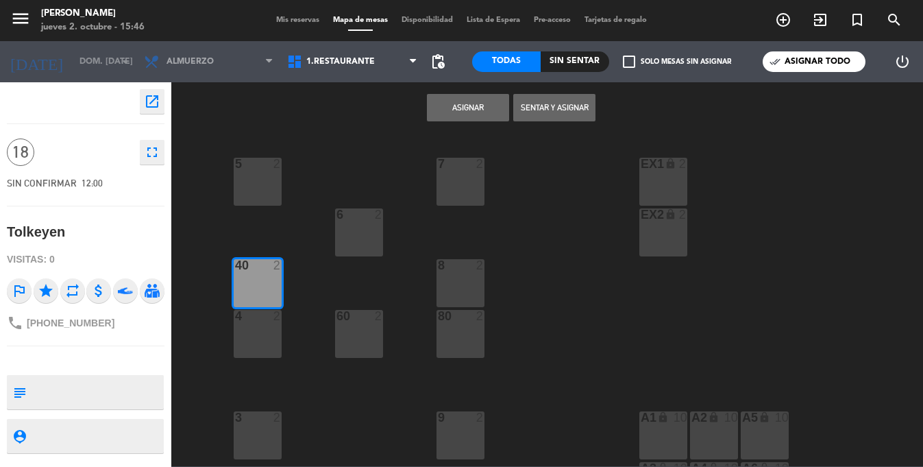
drag, startPoint x: 262, startPoint y: 338, endPoint x: 342, endPoint y: 337, distance: 79.5
click at [267, 335] on div "4 2" at bounding box center [258, 334] width 48 height 48
drag, startPoint x: 348, startPoint y: 335, endPoint x: 354, endPoint y: 250, distance: 85.2
click at [349, 331] on div "60 2" at bounding box center [359, 334] width 48 height 48
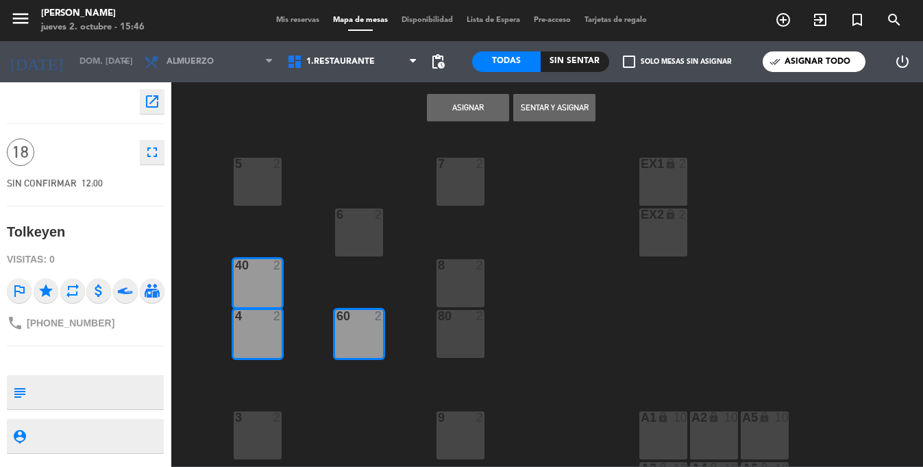
click at [355, 237] on div "6 2" at bounding box center [359, 232] width 48 height 48
drag, startPoint x: 464, startPoint y: 178, endPoint x: 465, endPoint y: 214, distance: 35.7
click at [464, 178] on div "7 2" at bounding box center [460, 182] width 48 height 48
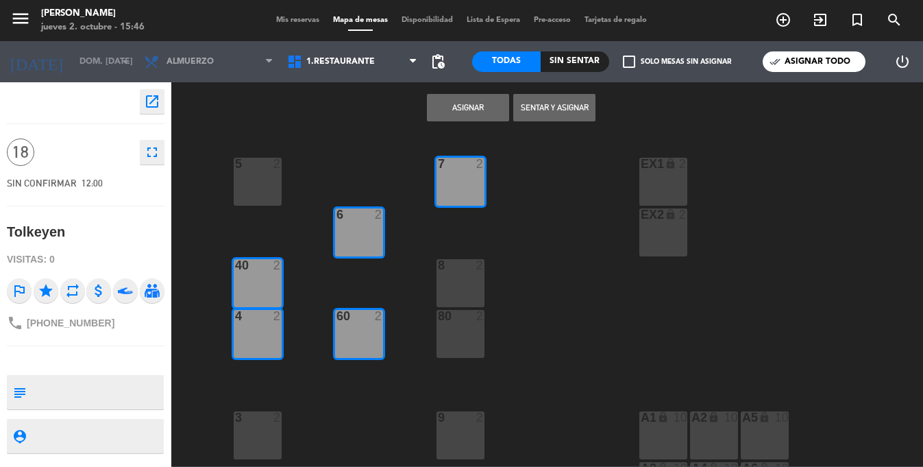
drag, startPoint x: 468, startPoint y: 269, endPoint x: 468, endPoint y: 332, distance: 63.0
click at [468, 273] on div "8 2" at bounding box center [460, 283] width 48 height 48
drag, startPoint x: 468, startPoint y: 332, endPoint x: 490, endPoint y: 151, distance: 182.9
click at [471, 313] on div "80 2" at bounding box center [460, 334] width 48 height 48
click at [449, 103] on button "Asignar" at bounding box center [468, 107] width 82 height 27
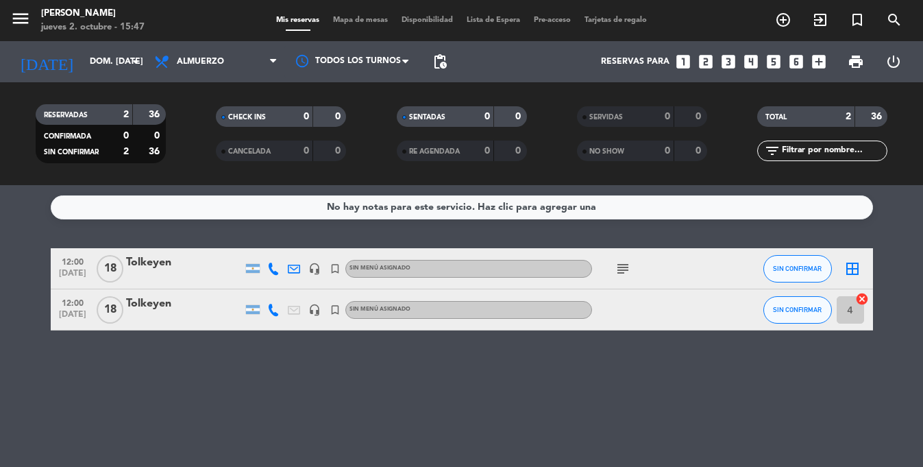
click at [176, 306] on div "Tolkeyen" at bounding box center [184, 304] width 116 height 18
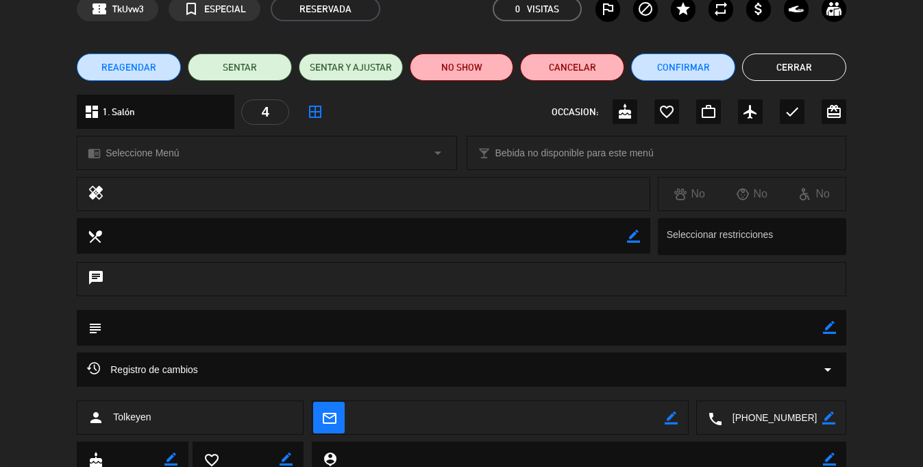
scroll to position [90, 0]
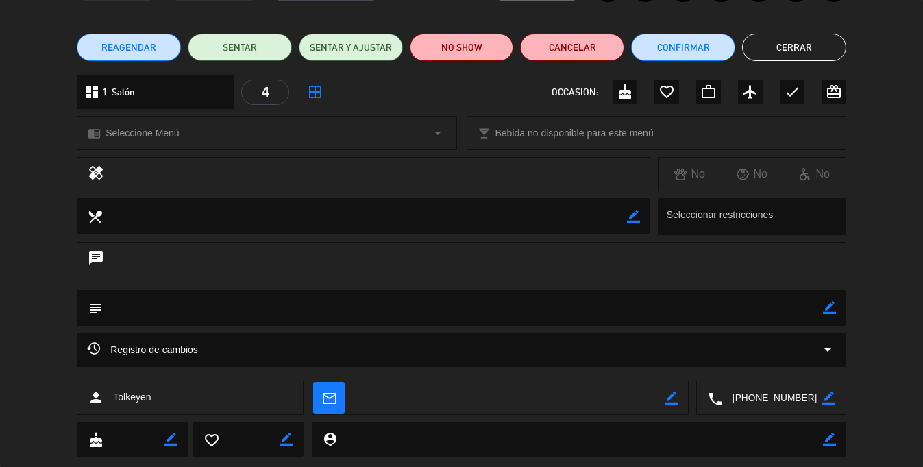
click at [671, 395] on icon "border_color" at bounding box center [671, 397] width 13 height 13
click at [528, 395] on textarea at bounding box center [509, 398] width 310 height 34
paste textarea "[EMAIL_ADDRESS][DOMAIN_NAME]"
type textarea "[EMAIL_ADDRESS][DOMAIN_NAME]"
click at [672, 399] on icon at bounding box center [671, 397] width 13 height 13
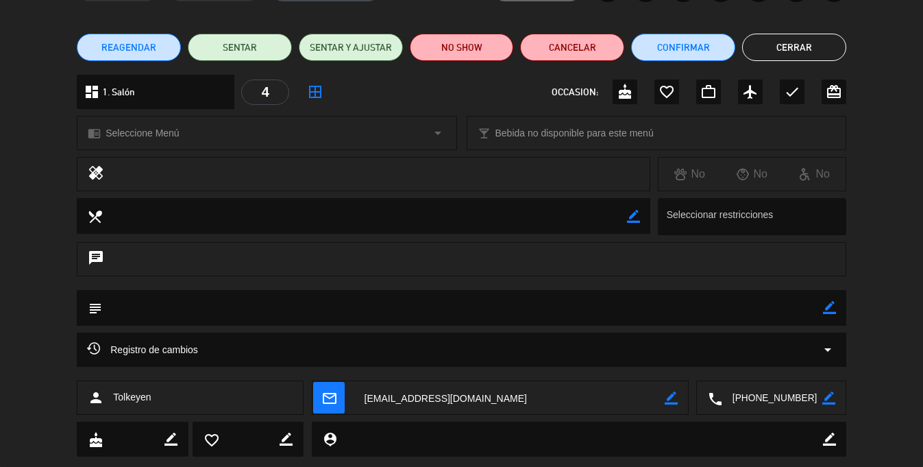
scroll to position [89, 0]
click at [828, 307] on icon "border_color" at bounding box center [829, 307] width 13 height 13
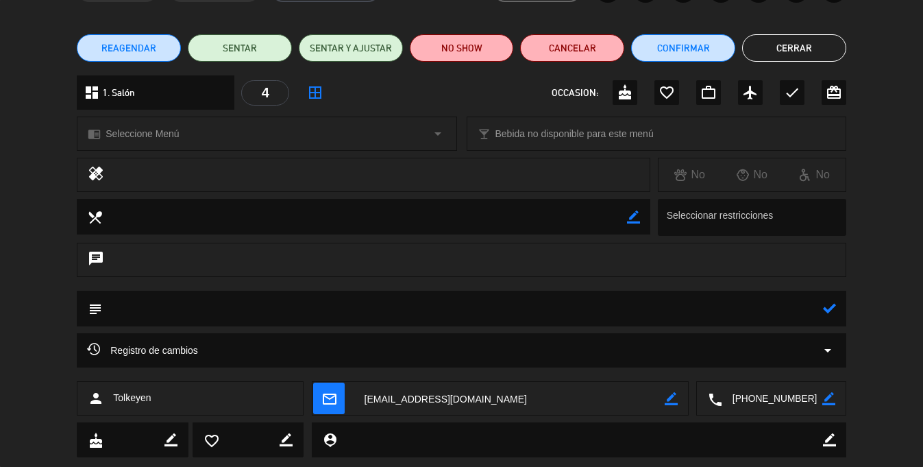
scroll to position [90, 0]
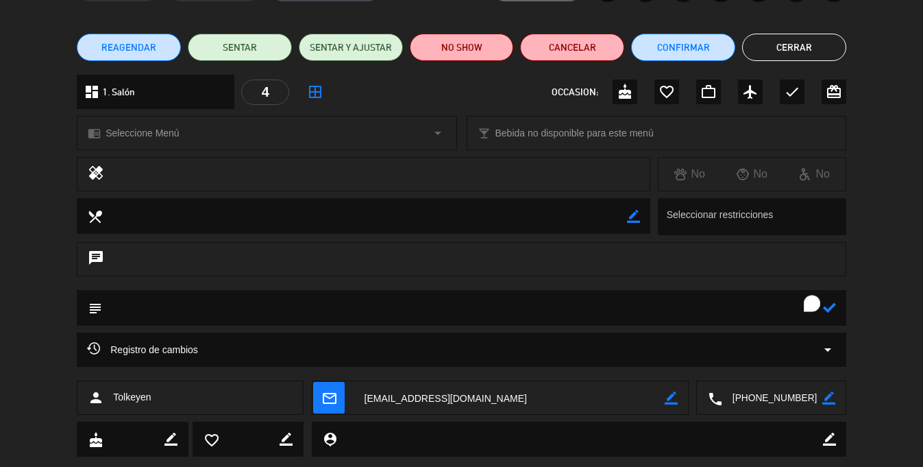
click at [445, 325] on div "subject" at bounding box center [461, 308] width 769 height 36
click at [381, 312] on textarea "To enrich screen reader interactions, please activate Accessibility in Grammarl…" at bounding box center [462, 307] width 721 height 35
paste textarea "CRUCERO HOLLAND AMERICA MENU DEGUSTACION AL MEDIO PARA COMPARTIR • Sopa de bien…"
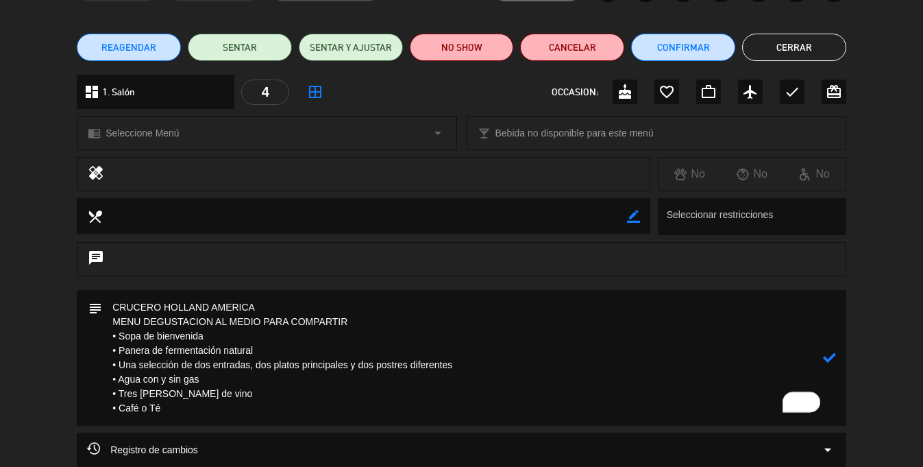
type textarea "CRUCERO HOLLAND AMERICA MENU DEGUSTACION AL MEDIO PARA COMPARTIR • Sopa de bien…"
click at [836, 356] on div "subject" at bounding box center [461, 358] width 769 height 136
click at [827, 356] on icon at bounding box center [829, 357] width 13 height 13
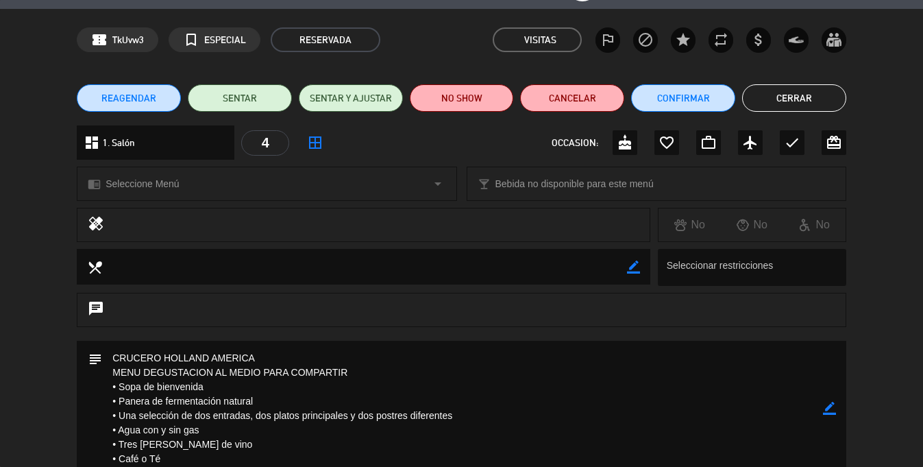
scroll to position [0, 0]
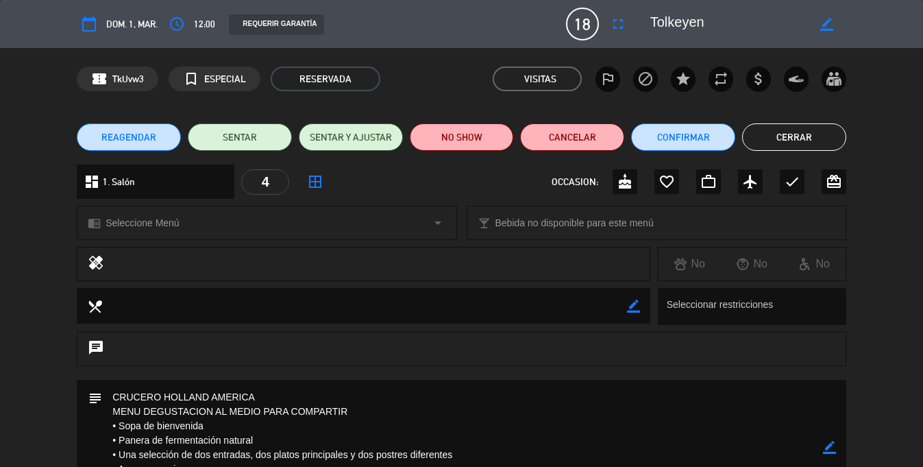
click at [796, 140] on button "Cerrar" at bounding box center [794, 136] width 104 height 27
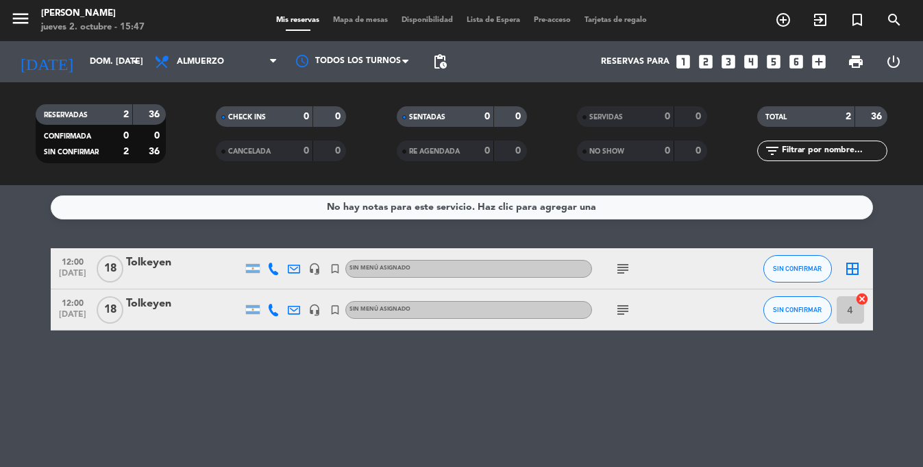
click at [233, 263] on div "Tolkeyen" at bounding box center [184, 263] width 116 height 18
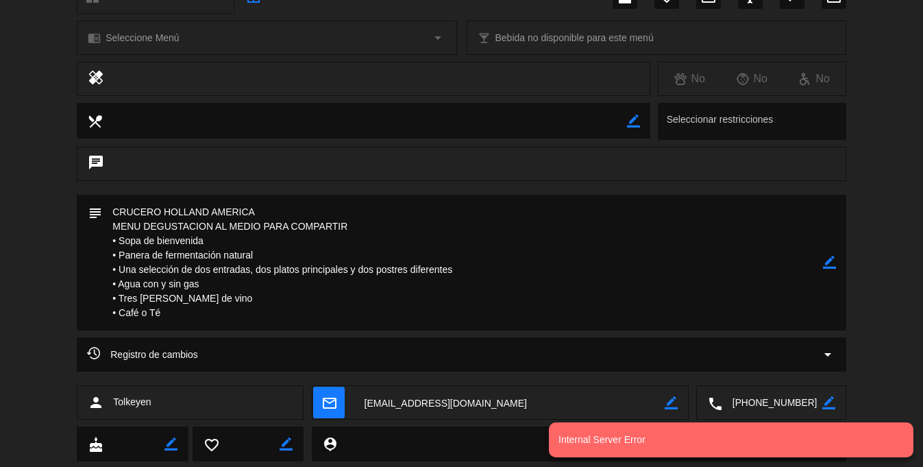
scroll to position [262, 0]
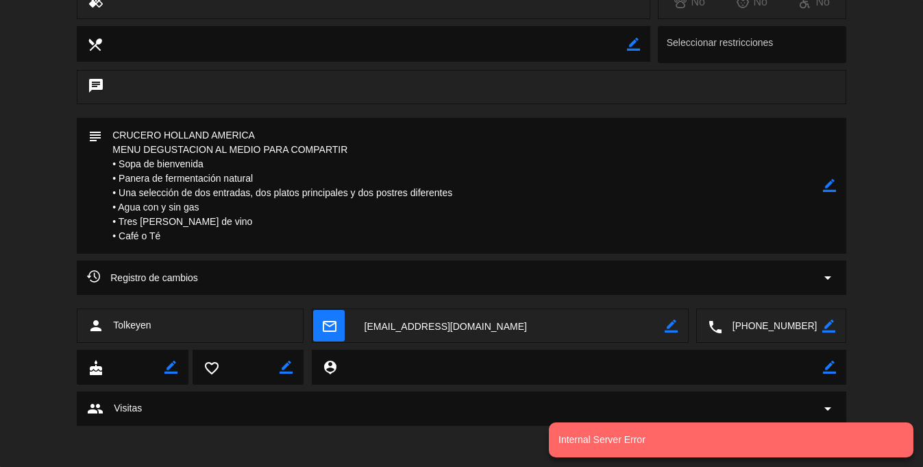
click at [668, 321] on icon "border_color" at bounding box center [671, 325] width 13 height 13
click at [574, 323] on textarea "To enrich screen reader interactions, please activate Accessibility in Grammarl…" at bounding box center [509, 326] width 310 height 34
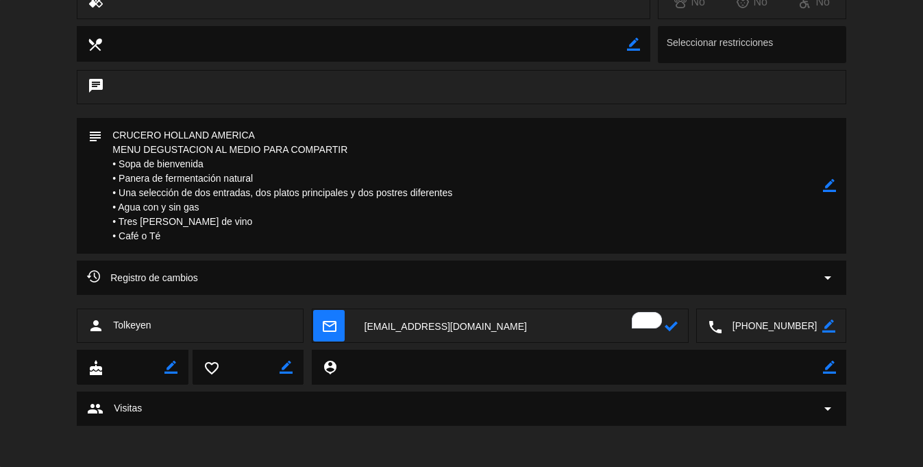
type textarea "[EMAIL_ADDRESS][DOMAIN_NAME]"
click at [674, 319] on icon at bounding box center [671, 325] width 13 height 13
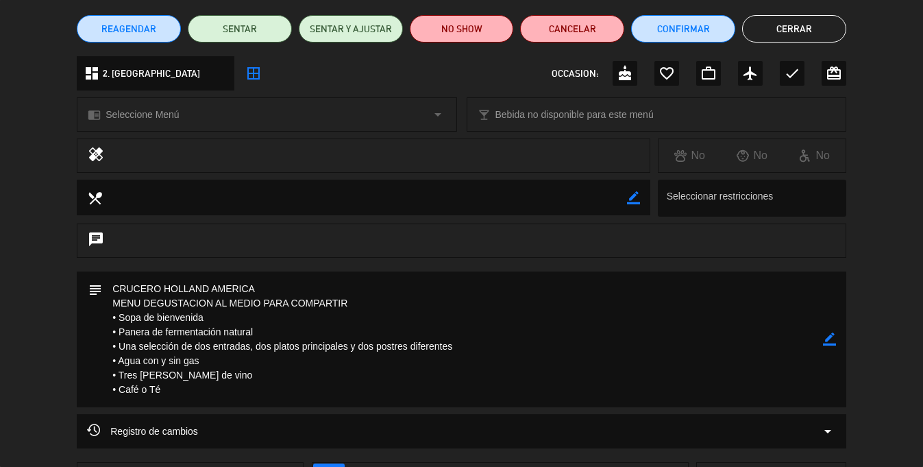
scroll to position [0, 0]
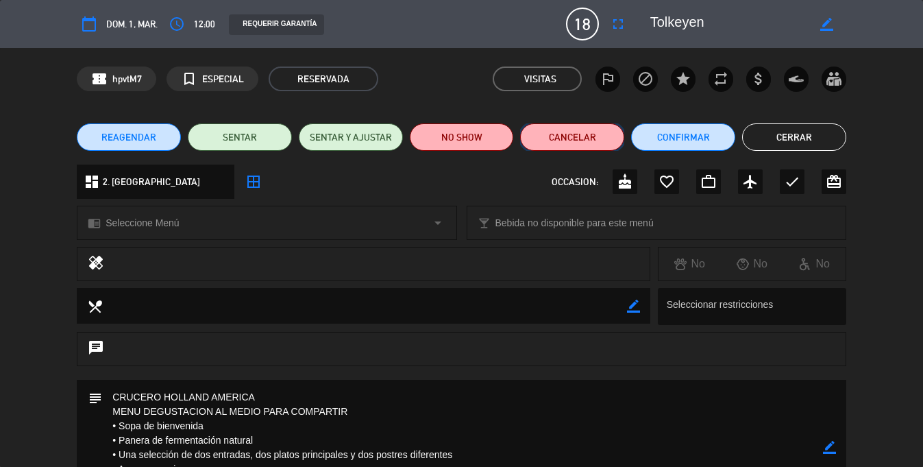
click at [571, 133] on button "Cancelar" at bounding box center [572, 136] width 104 height 27
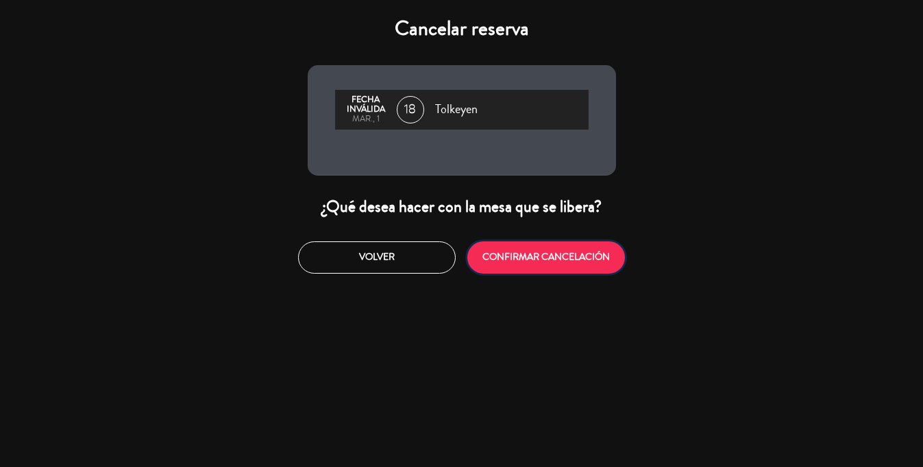
click at [537, 252] on button "CONFIRMAR CANCELACIÓN" at bounding box center [546, 257] width 158 height 32
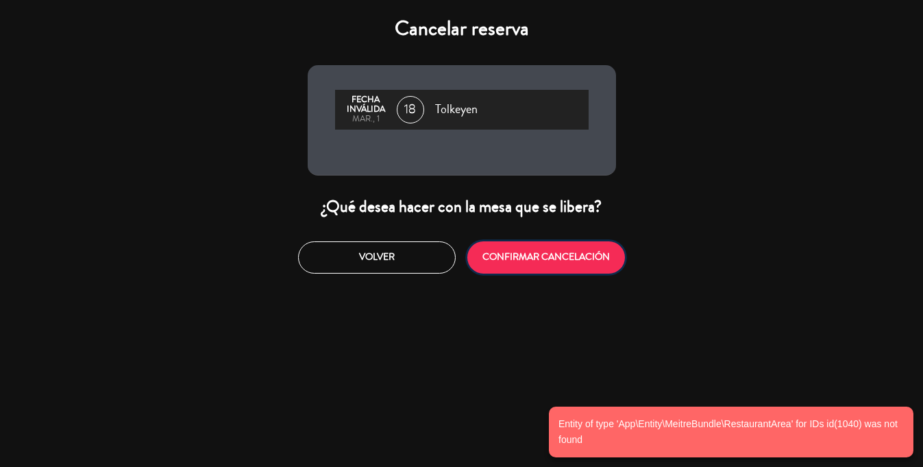
click at [537, 252] on button "CONFIRMAR CANCELACIÓN" at bounding box center [546, 257] width 158 height 32
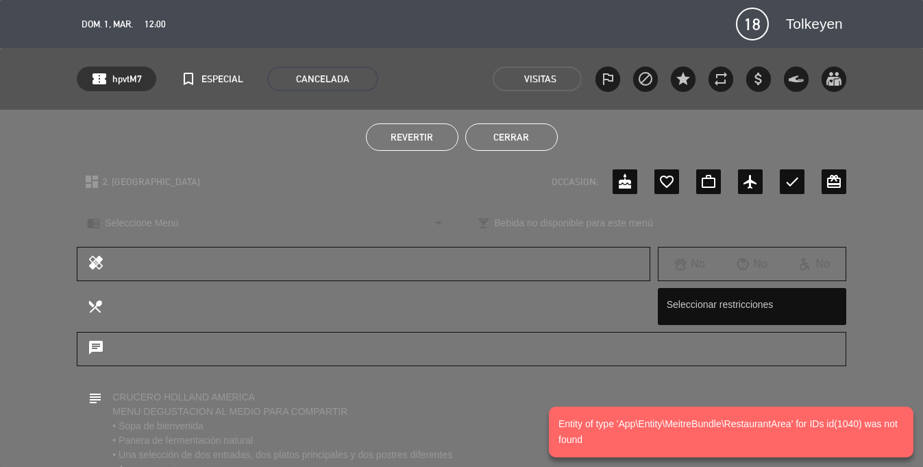
click at [521, 129] on button "Cerrar" at bounding box center [511, 136] width 93 height 27
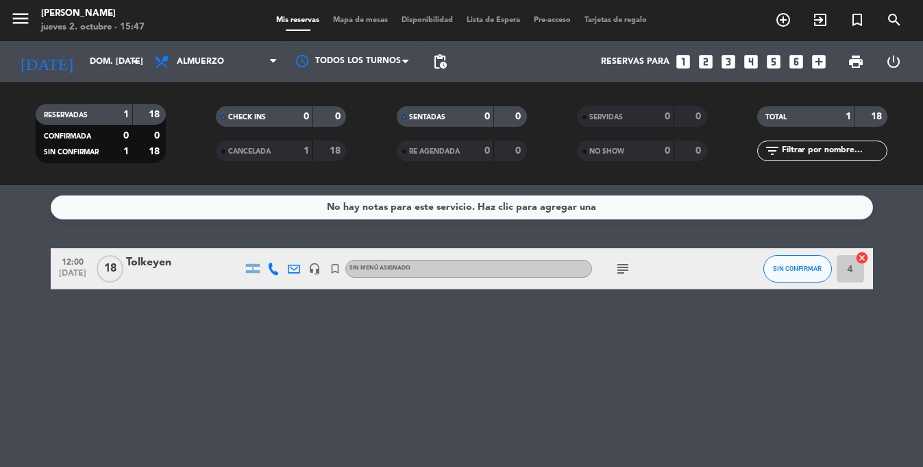
click at [260, 269] on div at bounding box center [253, 268] width 21 height 40
drag, startPoint x: 269, startPoint y: 270, endPoint x: 278, endPoint y: 269, distance: 9.0
click at [269, 270] on icon at bounding box center [273, 268] width 12 height 12
click at [299, 245] on span at bounding box center [304, 246] width 11 height 11
click at [277, 247] on span "content_paste" at bounding box center [282, 246] width 10 height 10
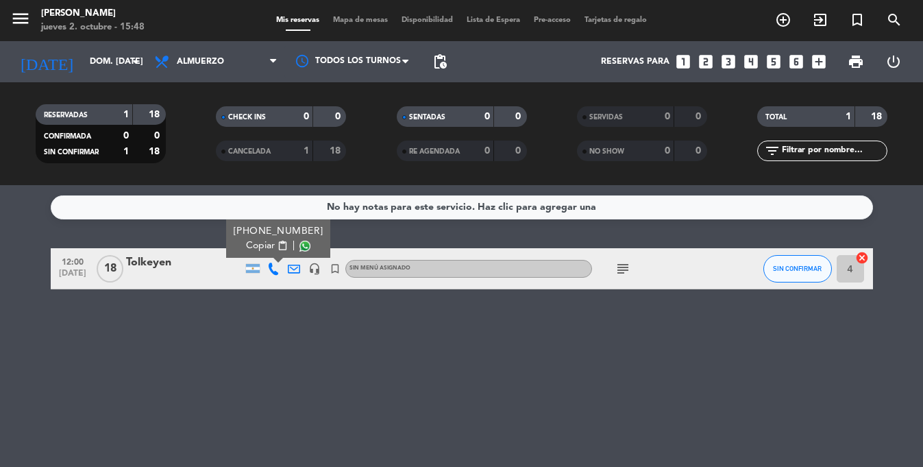
click at [290, 271] on icon at bounding box center [294, 268] width 12 height 12
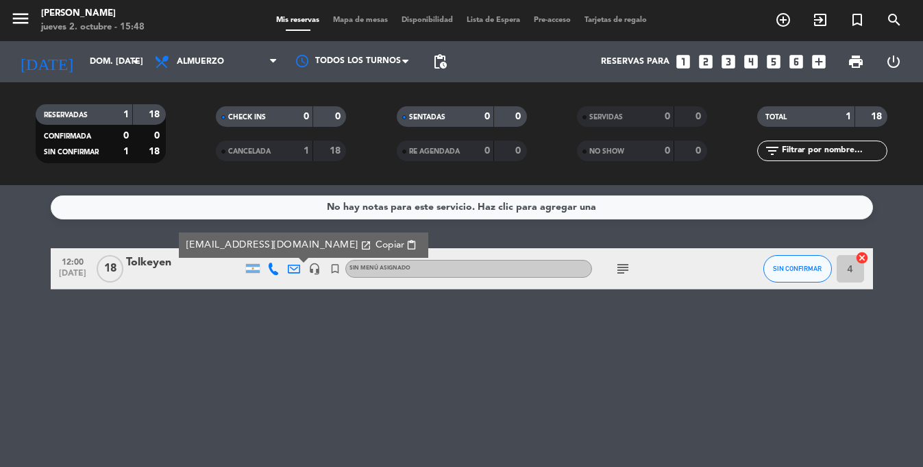
click at [375, 245] on span "Copiar" at bounding box center [389, 245] width 29 height 14
click at [145, 263] on div "Tolkeyen" at bounding box center [184, 263] width 116 height 18
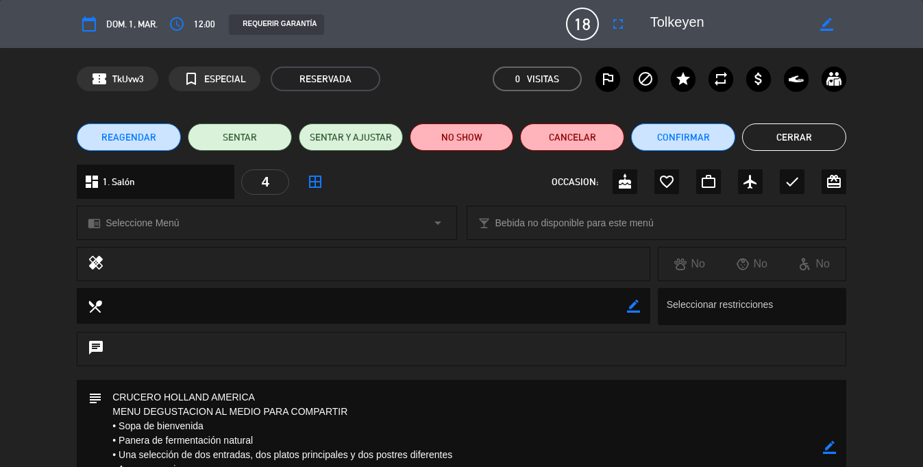
click at [373, 391] on textarea at bounding box center [462, 448] width 721 height 136
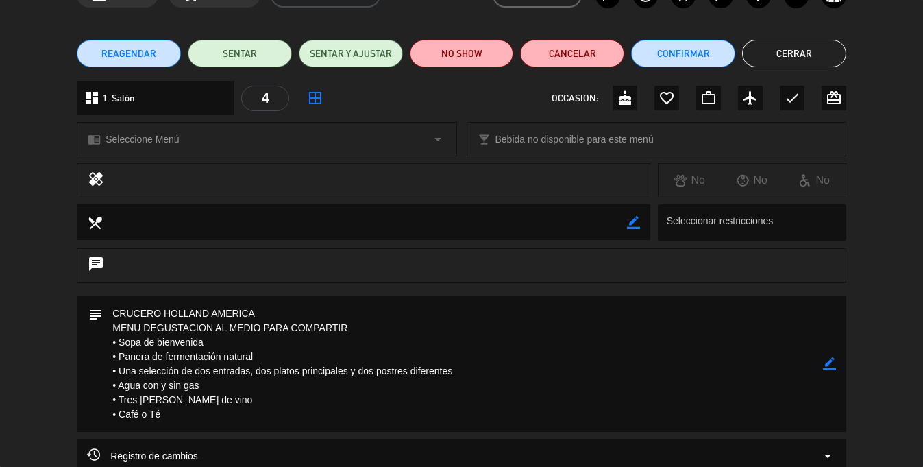
scroll to position [84, 0]
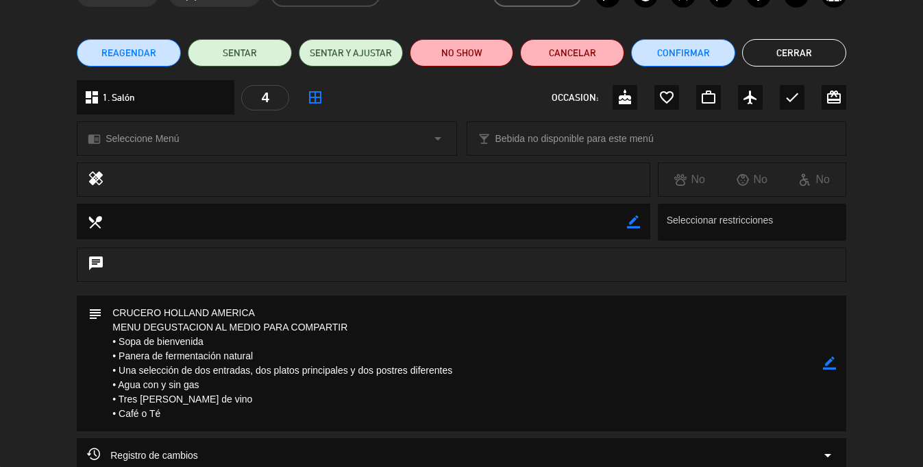
click at [115, 317] on textarea at bounding box center [462, 363] width 721 height 136
drag, startPoint x: 113, startPoint y: 312, endPoint x: 195, endPoint y: 406, distance: 124.3
click at [195, 406] on textarea at bounding box center [462, 363] width 721 height 136
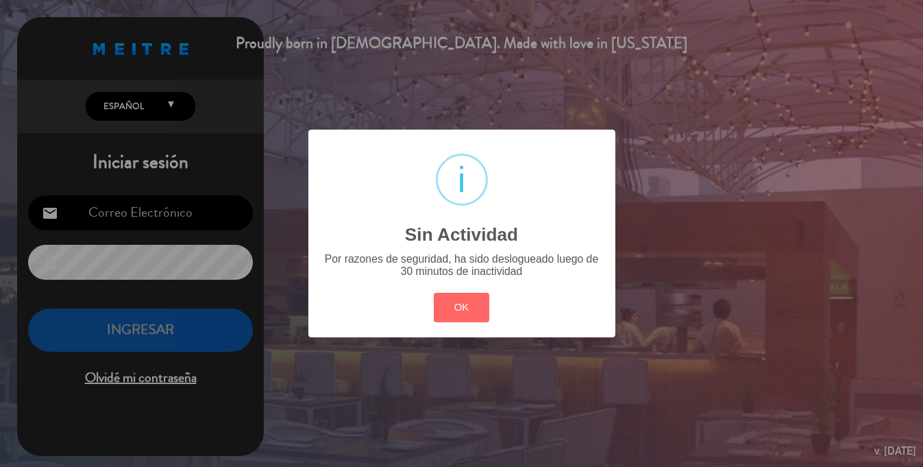
type input "[PERSON_NAME][EMAIL_ADDRESS][DOMAIN_NAME]"
